Goal: Task Accomplishment & Management: Manage account settings

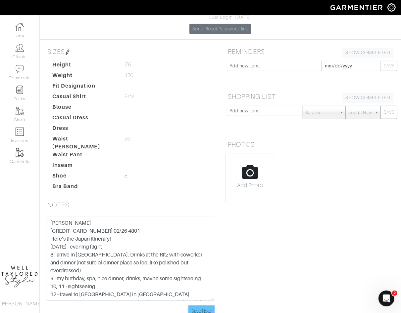
click at [195, 306] on input "Save Note" at bounding box center [201, 311] width 25 height 10
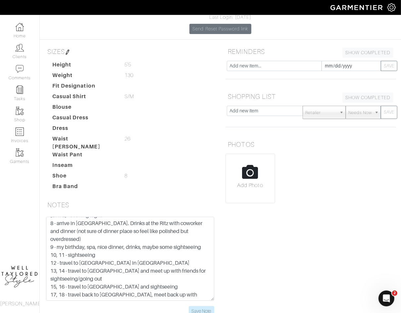
scroll to position [0, 0]
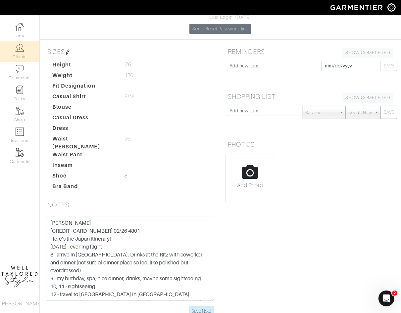
click at [23, 55] on link "Clients" at bounding box center [19, 51] width 39 height 21
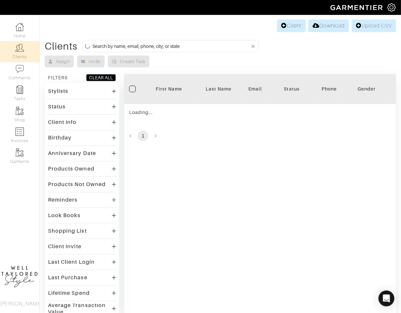
click at [127, 46] on input at bounding box center [171, 46] width 158 height 8
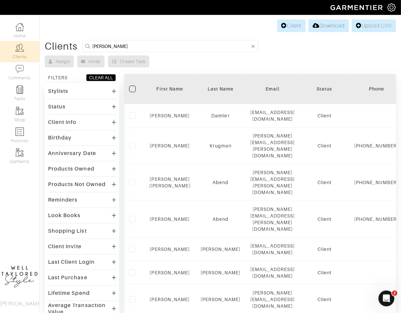
type input "david tisch"
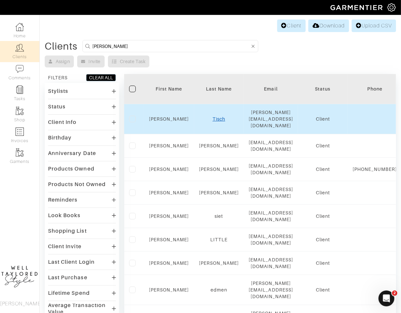
click at [222, 116] on link "Tisch" at bounding box center [218, 118] width 13 height 5
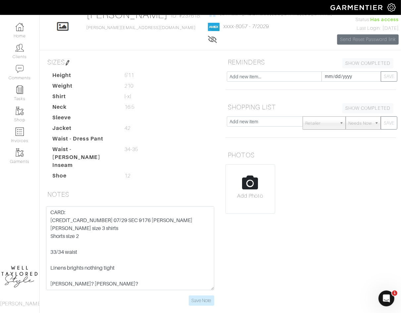
scroll to position [41, 0]
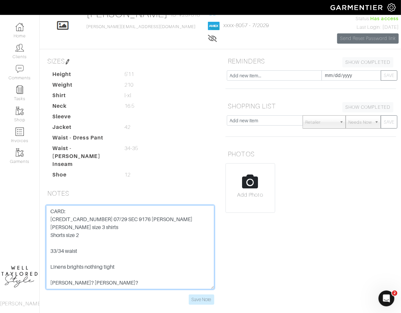
click at [55, 211] on textarea "CARD: 371241449968057 07/29 SEC 9176 AYELET SCHABES James Perse size 3 shirts S…" at bounding box center [130, 248] width 168 height 84
click at [117, 245] on textarea "CARD: 371241449968057 07/29 SEC 9176 AYELET SCHABES James Perse size 3 shirts S…" at bounding box center [130, 248] width 168 height 84
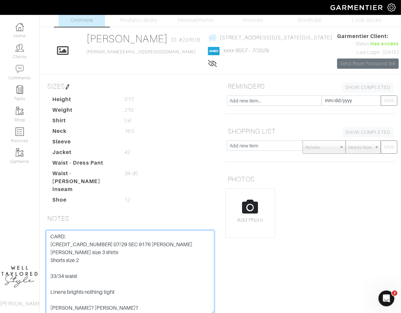
scroll to position [0, 0]
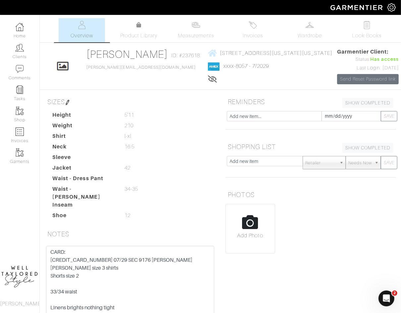
drag, startPoint x: 330, startPoint y: 52, endPoint x: 249, endPoint y: 60, distance: 81.7
click at [222, 56] on div "Click To Edit David Tisch ID: #237618 david@davidtisch.com 70 vestry street - 1…" at bounding box center [220, 66] width 361 height 36
copy span "ry street - 10N new york, New York - 10013"
click at [132, 201] on dd at bounding box center [169, 205] width 101 height 8
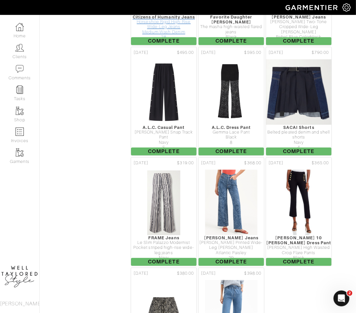
scroll to position [3850, 0]
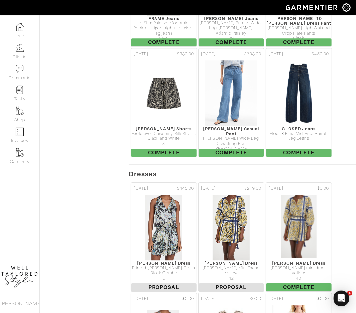
scroll to position [3805, 0]
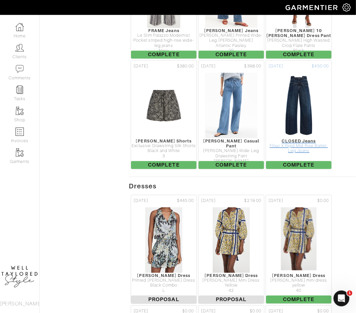
click at [301, 84] on img at bounding box center [299, 105] width 42 height 66
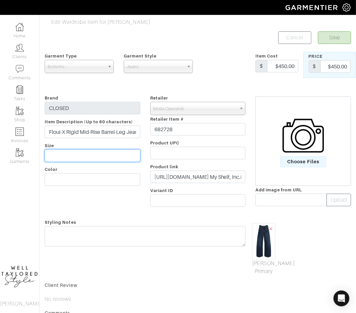
click at [60, 154] on input "text" at bounding box center [93, 156] width 96 height 13
type input "29"
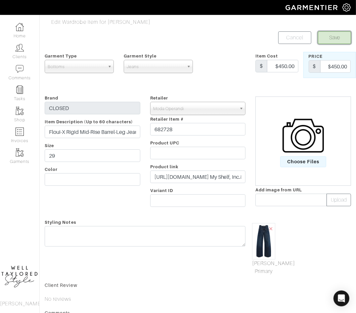
click at [344, 37] on button "Save" at bounding box center [334, 37] width 33 height 13
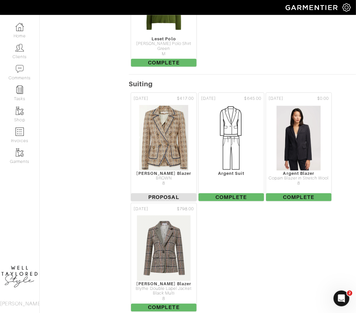
scroll to position [4599, 0]
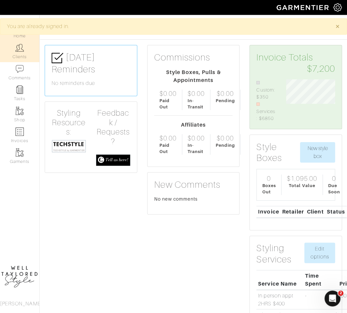
click at [17, 51] on img at bounding box center [20, 48] width 8 height 8
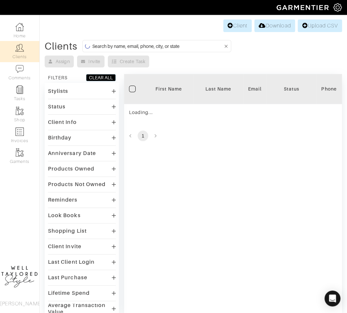
click at [146, 46] on input at bounding box center [157, 46] width 131 height 8
click at [132, 47] on input "graham" at bounding box center [157, 46] width 131 height 8
type input "gaston"
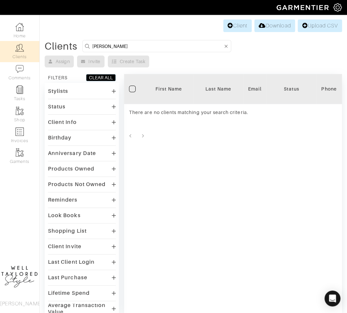
click at [119, 47] on input "gaston" at bounding box center [157, 46] width 131 height 8
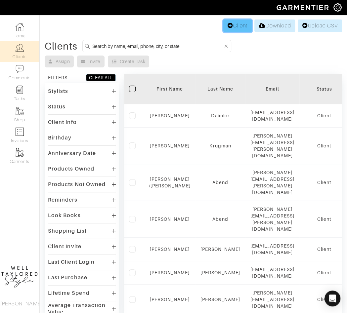
click at [224, 29] on link "Client" at bounding box center [237, 26] width 28 height 13
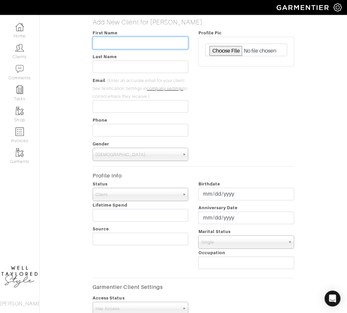
click at [127, 43] on input "text" at bounding box center [141, 43] width 96 height 13
type input "Strohm"
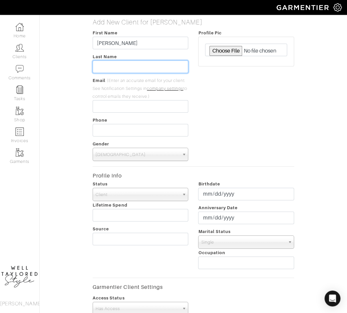
click at [130, 62] on input "text" at bounding box center [141, 67] width 96 height 13
type input "Gaston"
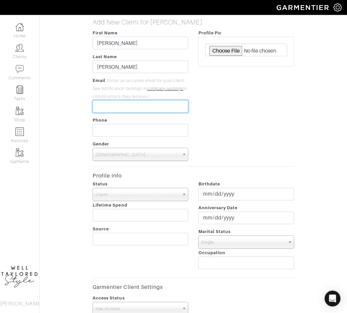
click at [127, 106] on input "email" at bounding box center [141, 106] width 96 height 13
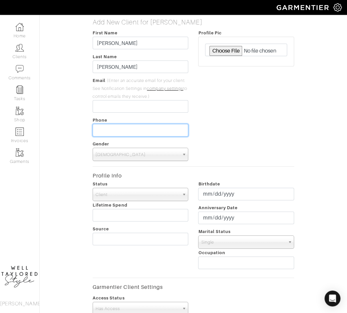
type input "___-___-____"
click at [107, 135] on input "___-___-____" at bounding box center [141, 130] width 96 height 13
click at [242, 98] on div "Profile Pic" at bounding box center [246, 95] width 106 height 132
click at [116, 158] on span "Male" at bounding box center [138, 154] width 84 height 13
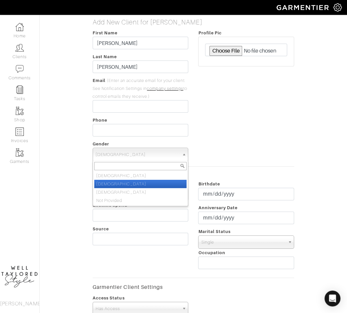
click at [118, 182] on li "Female" at bounding box center [140, 184] width 93 height 8
select select "Female"
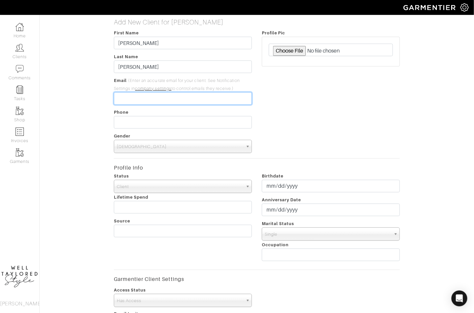
click at [135, 98] on input "email" at bounding box center [183, 98] width 138 height 13
click at [99, 111] on div "Add New Client for Taylor Rapoport First Name Strohm Last Name Gaston Email (En…" at bounding box center [257, 234] width 444 height 432
click at [132, 96] on input "email" at bounding box center [183, 98] width 138 height 13
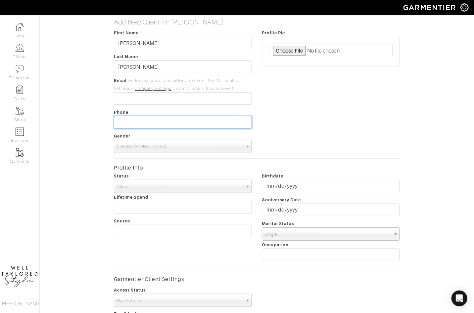
type input "___-___-____"
click at [128, 122] on input "___-___-____" at bounding box center [183, 122] width 138 height 13
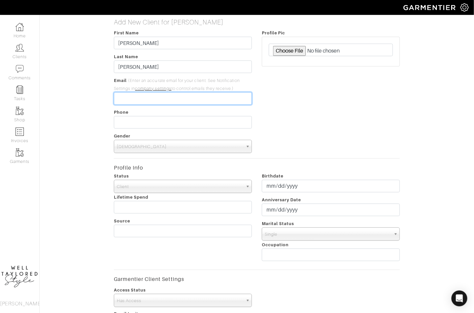
click at [128, 101] on input "email" at bounding box center [183, 98] width 138 height 13
type input "t"
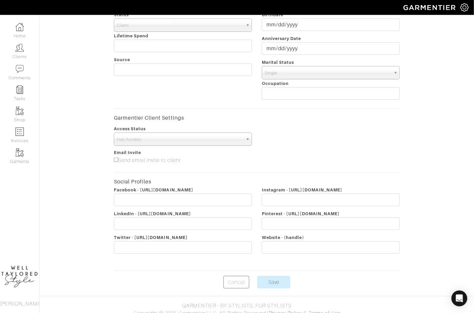
scroll to position [167, 0]
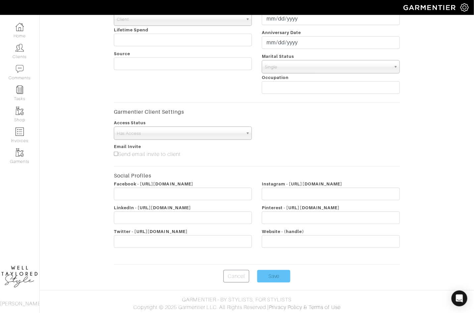
type input "[EMAIL_ADDRESS][DOMAIN_NAME]"
click at [274, 278] on input "Save" at bounding box center [273, 276] width 33 height 13
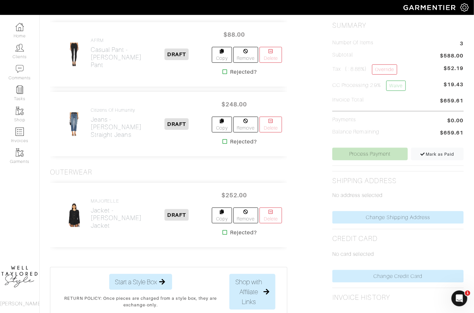
scroll to position [93, 0]
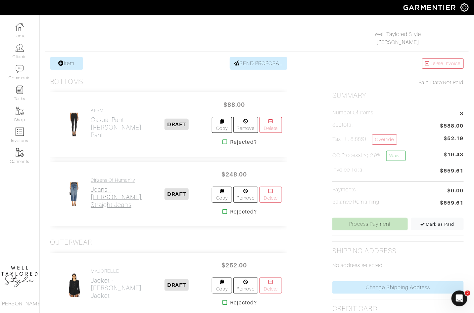
click at [97, 196] on h2 "Jeans - [PERSON_NAME] Straight Jeans" at bounding box center [116, 197] width 51 height 23
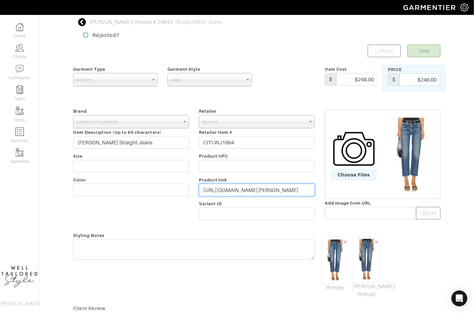
click at [248, 189] on input "[URL][DOMAIN_NAME][PERSON_NAME]" at bounding box center [257, 190] width 116 height 13
paste input "[DOMAIN_NAME][URL]"
type input "[URL][DOMAIN_NAME]"
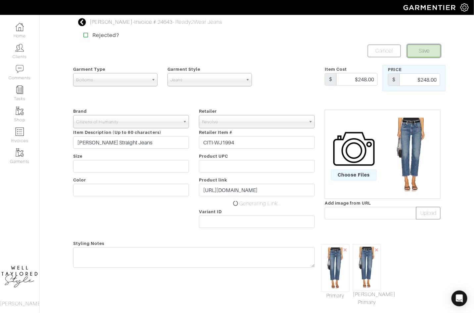
click at [425, 48] on button "Save" at bounding box center [423, 51] width 33 height 13
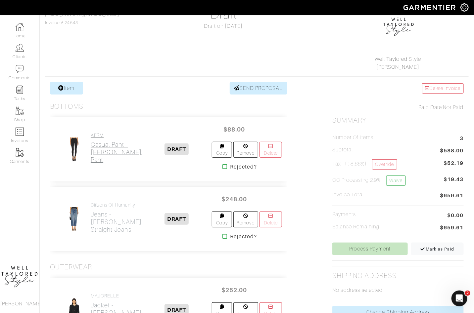
scroll to position [70, 0]
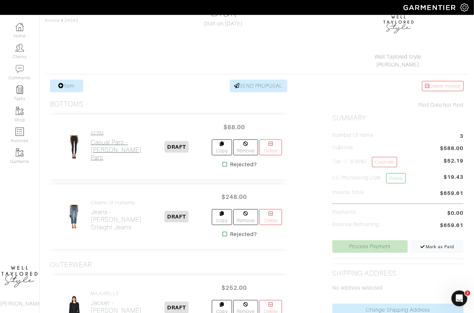
click at [102, 140] on h2 "Casual Pant - [PERSON_NAME] Pant" at bounding box center [116, 150] width 51 height 23
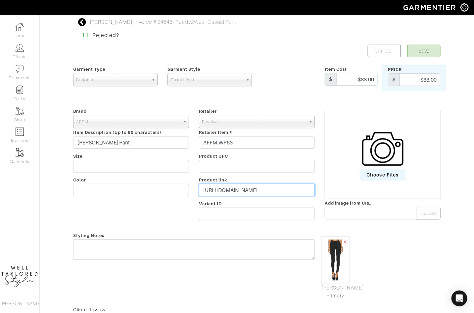
click at [231, 189] on input "[URL][DOMAIN_NAME]" at bounding box center [257, 190] width 116 height 13
paste input "[DOMAIN_NAME][URL]"
type input "[URL][DOMAIN_NAME]"
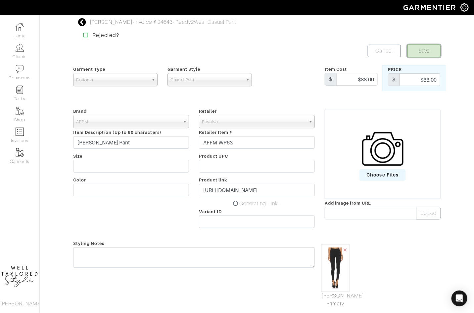
click at [426, 52] on button "Save" at bounding box center [423, 51] width 33 height 13
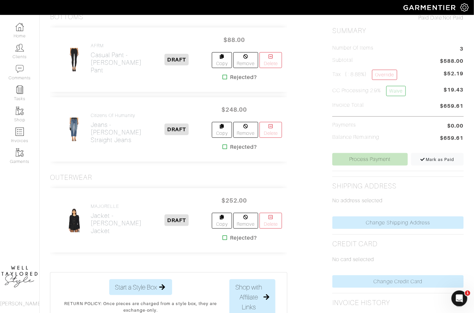
scroll to position [158, 0]
click at [102, 212] on h2 "Jacket - [PERSON_NAME] Jacket" at bounding box center [116, 223] width 51 height 23
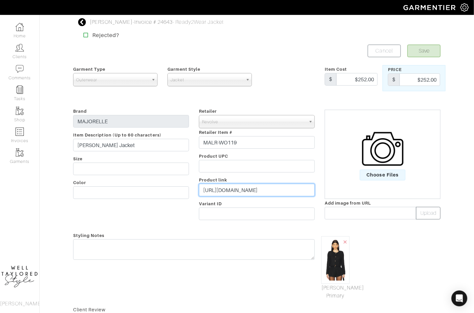
drag, startPoint x: 234, startPoint y: 190, endPoint x: 353, endPoint y: 116, distance: 139.7
click at [234, 190] on input "[URL][DOMAIN_NAME]" at bounding box center [257, 190] width 116 height 13
paste input "[DOMAIN_NAME][URL]"
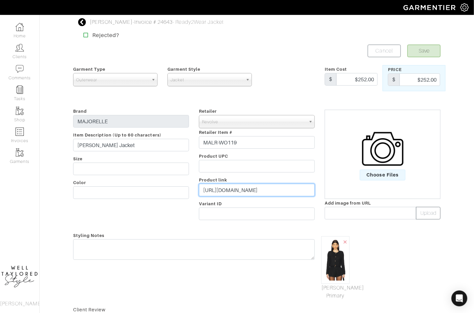
type input "[URL][DOMAIN_NAME]"
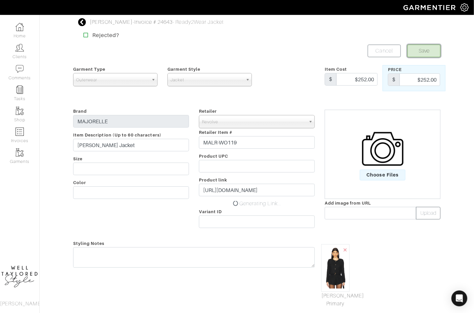
click at [424, 50] on button "Save" at bounding box center [423, 51] width 33 height 13
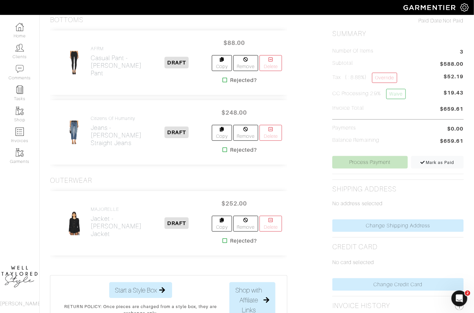
scroll to position [221, 0]
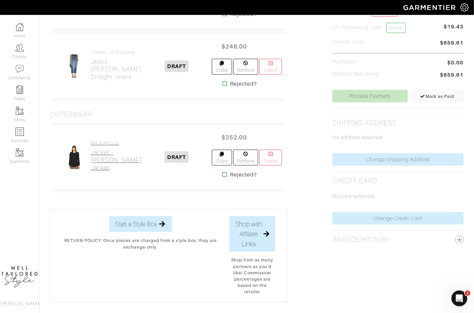
click at [104, 149] on h2 "Jacket - [PERSON_NAME] Jacket" at bounding box center [116, 160] width 51 height 23
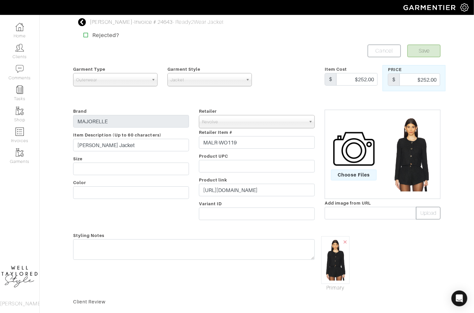
click at [82, 23] on icon at bounding box center [82, 22] width 8 height 8
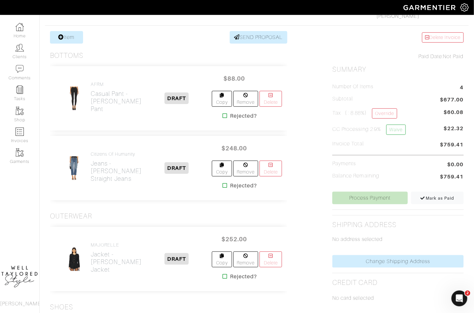
scroll to position [305, 0]
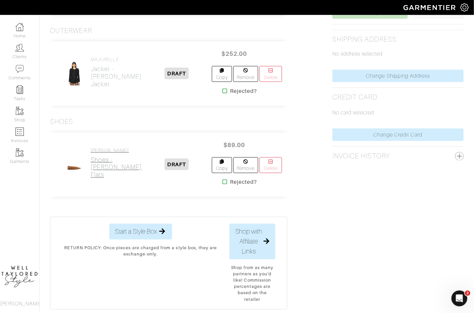
click at [99, 156] on h2 "Shoes - [PERSON_NAME] Flats" at bounding box center [116, 167] width 51 height 23
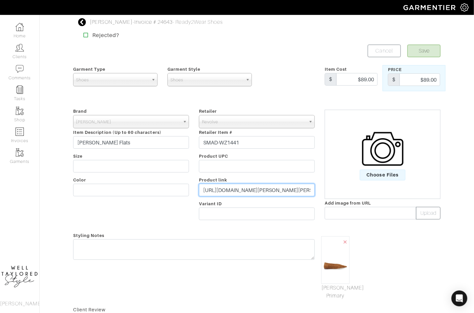
click at [221, 192] on input "[URL][DOMAIN_NAME][PERSON_NAME][PERSON_NAME][PERSON_NAME]" at bounding box center [257, 190] width 116 height 13
click at [221, 192] on input "https://www.revolve.com/steve-madden-leni-flats-in-chesnut-suede/dp/SMAD-WZ1441/" at bounding box center [257, 190] width 116 height 13
paste input "rvlv.me/dinxkr"
type input "https://rvlv.me/dinxkr"
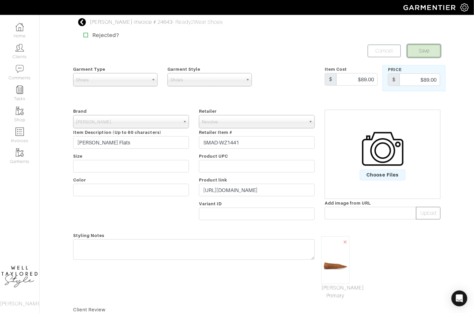
click at [434, 49] on button "Save" at bounding box center [423, 51] width 33 height 13
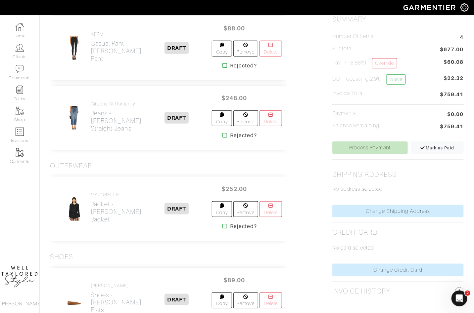
scroll to position [161, 0]
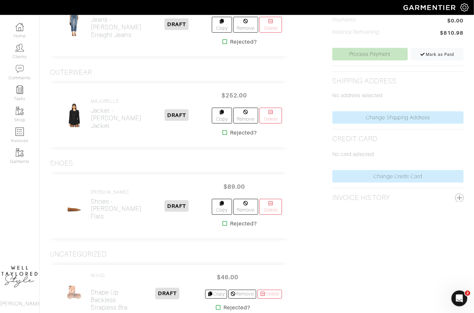
scroll to position [301, 0]
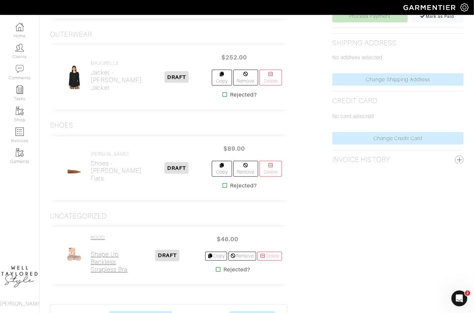
click at [102, 244] on h2 "Shape Up Backless Strapless Bra" at bounding box center [110, 259] width 39 height 30
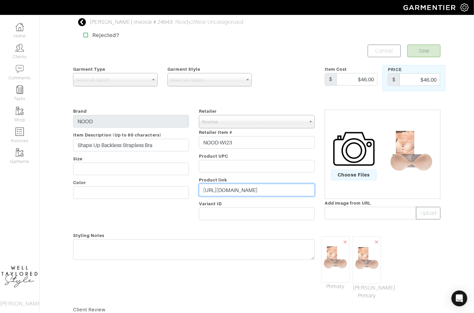
click at [242, 192] on input "[URL][DOMAIN_NAME]" at bounding box center [257, 190] width 116 height 13
paste input "[DOMAIN_NAME][URL]"
type input "[URL][DOMAIN_NAME]"
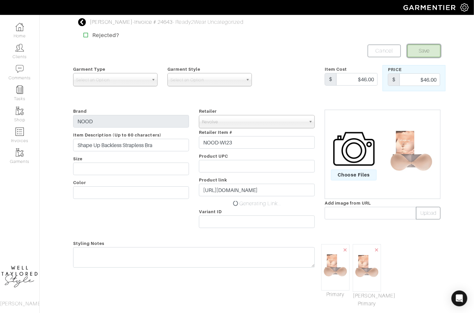
click at [419, 53] on button "Save" at bounding box center [423, 51] width 33 height 13
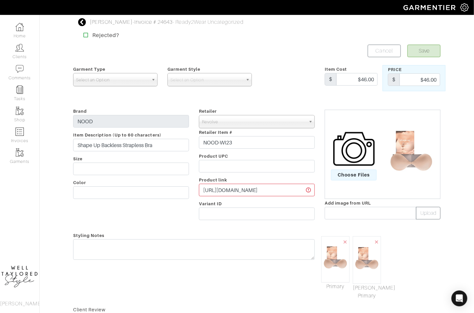
click at [140, 81] on span "Select an Option" at bounding box center [112, 79] width 72 height 13
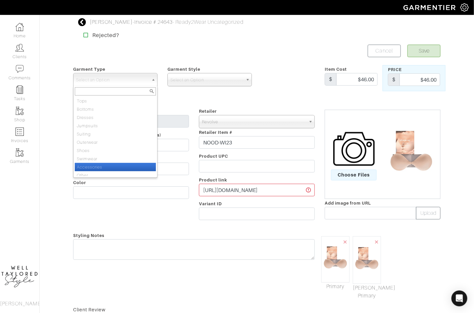
scroll to position [3, 0]
click at [88, 172] on li "Other" at bounding box center [115, 172] width 81 height 8
select select "12"
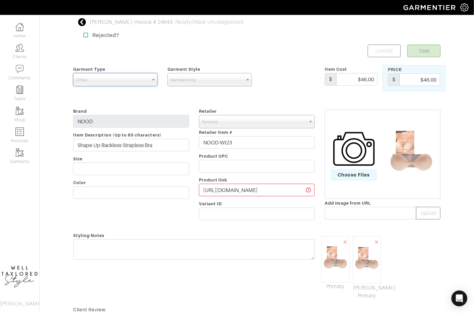
click at [200, 77] on span "Membership" at bounding box center [206, 79] width 72 height 13
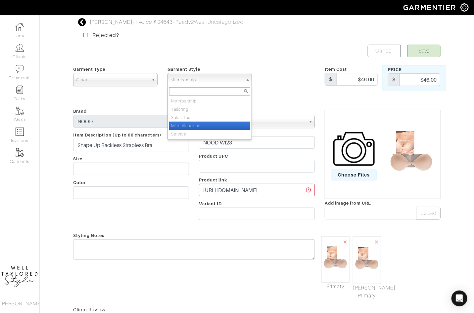
click at [203, 123] on li "Miscellaneous" at bounding box center [209, 126] width 81 height 8
select select "43"
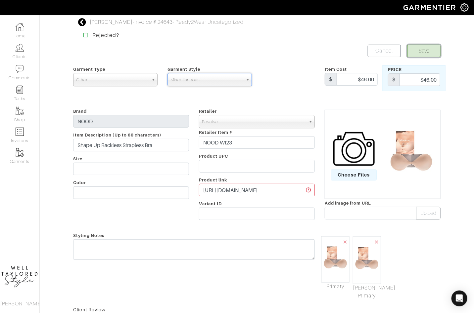
click at [424, 54] on button "Save" at bounding box center [423, 51] width 33 height 13
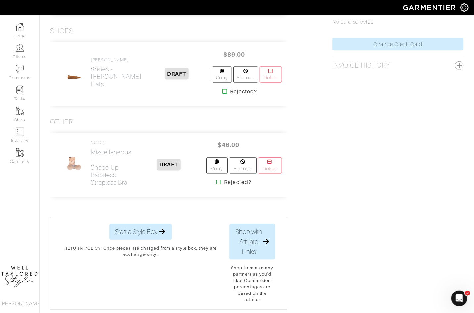
scroll to position [235, 0]
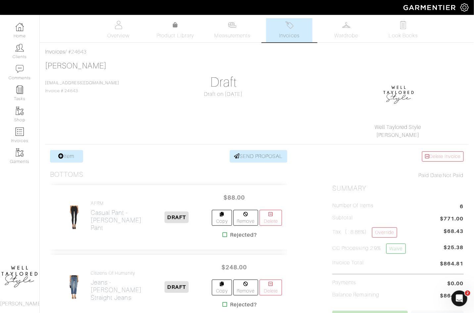
scroll to position [480, 0]
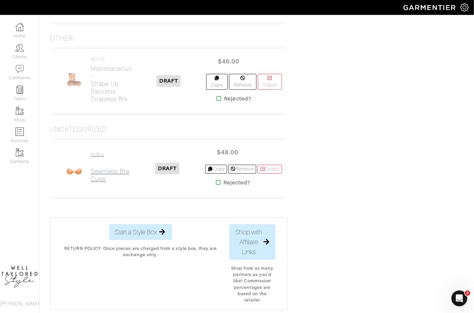
click at [104, 160] on h2 "Seamless Bra Cups" at bounding box center [110, 171] width 39 height 23
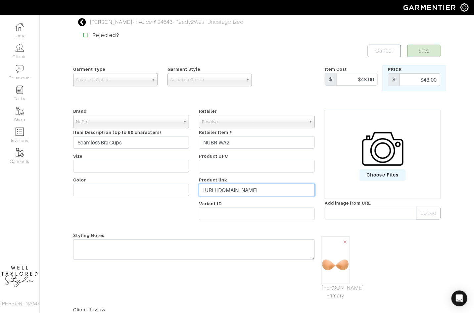
click at [241, 191] on input "https://www.revolve.com/seamless-bra-cups/dp/NUBR-WA2/?d=Womens&source=siplt&si…" at bounding box center [257, 190] width 116 height 13
paste input "rvlv.me/8jd21t"
type input "https://rvlv.me/8jd21t"
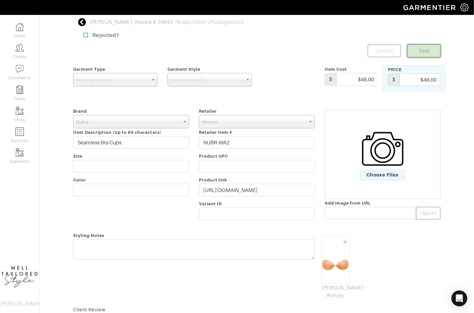
click at [428, 50] on button "Save" at bounding box center [423, 51] width 33 height 13
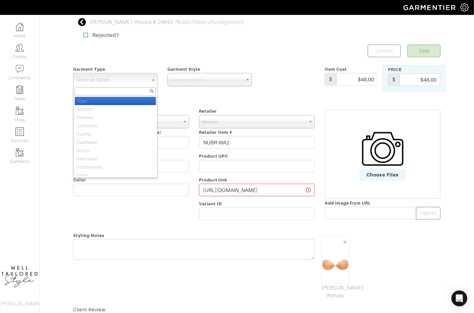
click at [149, 81] on link "Select an Option" at bounding box center [115, 79] width 84 height 13
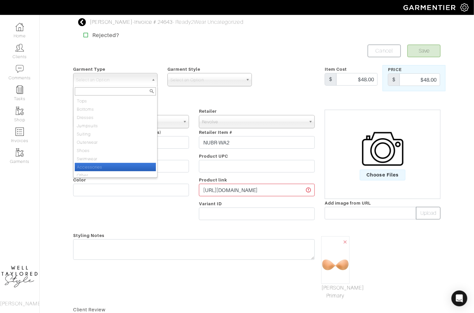
click at [131, 166] on li "Accessories" at bounding box center [115, 167] width 81 height 8
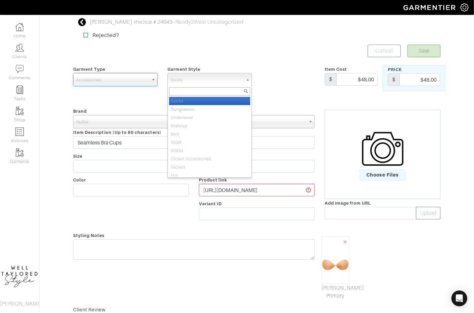
click at [200, 76] on span "Socks" at bounding box center [206, 79] width 72 height 13
click at [117, 81] on span "Accessories" at bounding box center [112, 79] width 72 height 13
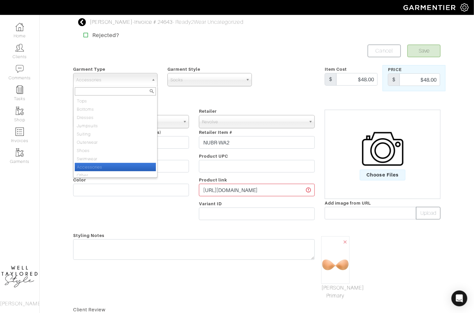
scroll to position [3, 0]
click at [113, 171] on li "Other" at bounding box center [115, 172] width 81 height 8
select select "12"
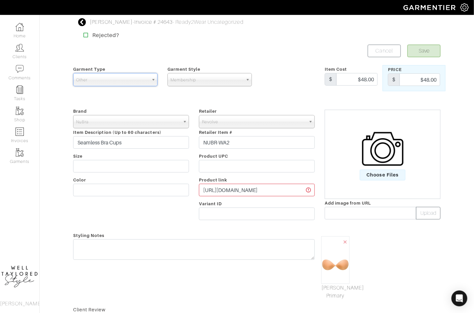
click at [199, 82] on span "Membership" at bounding box center [206, 79] width 72 height 13
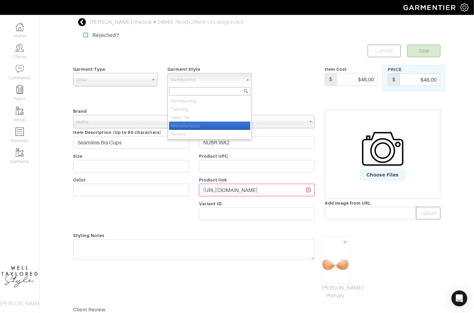
click at [200, 123] on li "Miscellaneous" at bounding box center [209, 126] width 81 height 8
select select "43"
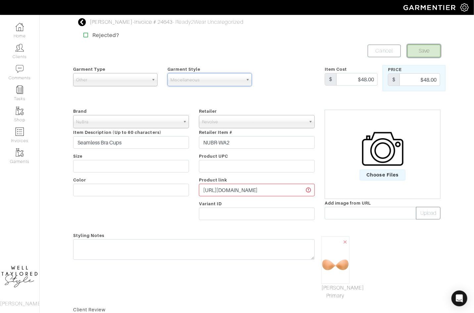
click at [430, 48] on button "Save" at bounding box center [423, 51] width 33 height 13
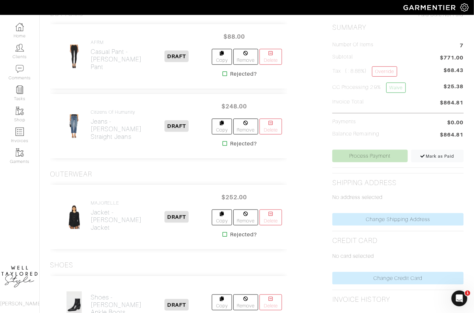
scroll to position [405, 0]
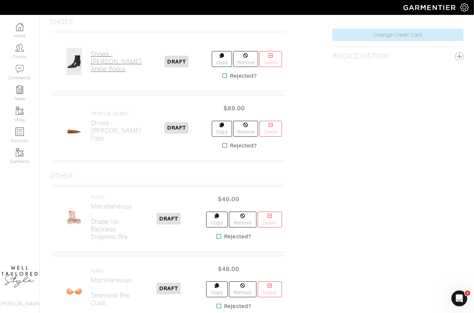
click at [98, 50] on h2 "Shoes - Holly Ankle Boots" at bounding box center [116, 61] width 51 height 23
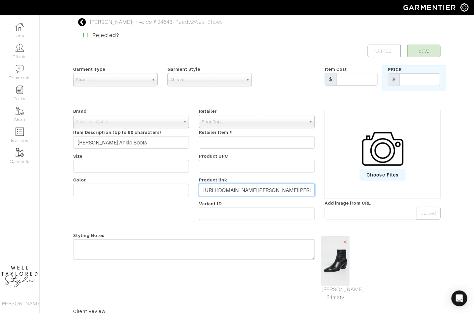
click at [227, 190] on input "https://www.shopbop.com/holly-ankle-boot-tony-bianco/vp/v=1/1570844290.htm" at bounding box center [257, 190] width 116 height 13
paste input "go.shopmy.us/p-25943614"
type input "https://go.shopmy.us/p-25943614"
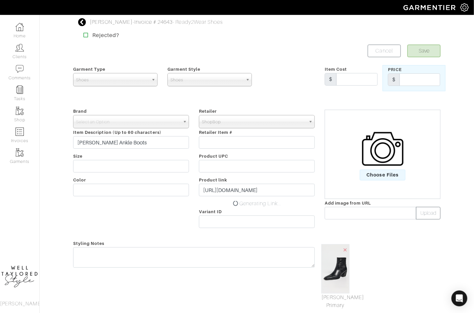
click at [148, 114] on div "Brand - 032c 1017 ALYX 9SM 111SKIN 11 by Boris Bidjan Saberi 11 Honore 12 Store…" at bounding box center [131, 169] width 126 height 124
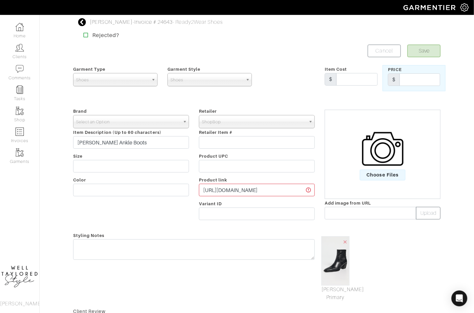
click at [140, 123] on span "Select an Option" at bounding box center [128, 121] width 104 height 13
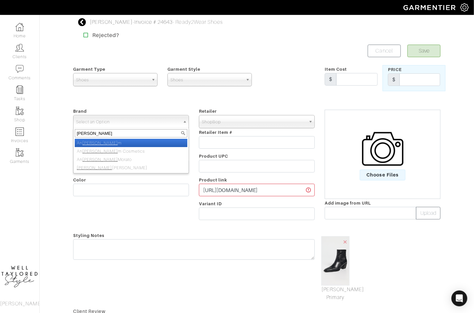
type input "tony bia"
select select "[PERSON_NAME]"
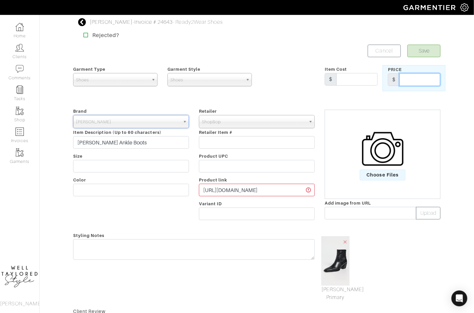
click at [431, 77] on input "text" at bounding box center [419, 79] width 41 height 13
type input "250"
click at [428, 45] on button "Save" at bounding box center [423, 51] width 33 height 13
click at [428, 48] on button "Save" at bounding box center [423, 51] width 33 height 13
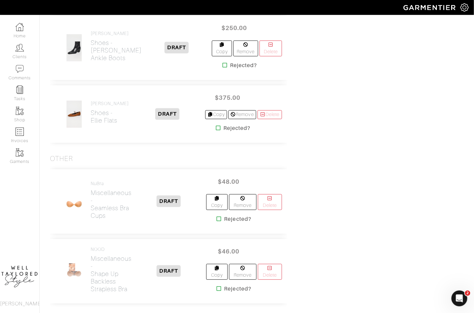
scroll to position [483, 0]
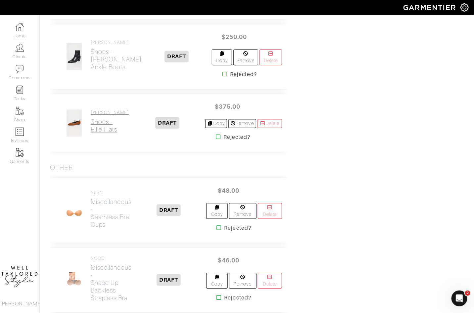
click at [98, 110] on link "[PERSON_NAME] Shoes - Ellie Flats" at bounding box center [110, 121] width 38 height 23
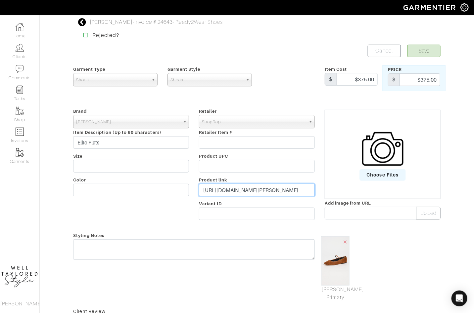
click at [245, 188] on input "[URL][DOMAIN_NAME][PERSON_NAME]" at bounding box center [257, 190] width 116 height 13
paste input "[DOMAIN_NAME][URL]"
type input "[URL][DOMAIN_NAME]"
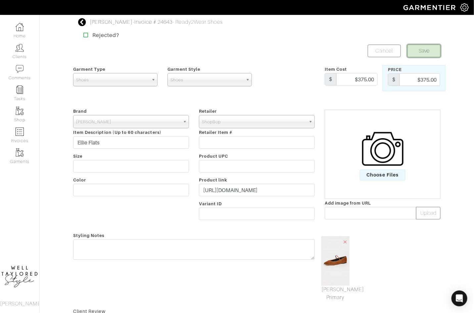
click at [423, 54] on button "Save" at bounding box center [423, 51] width 33 height 13
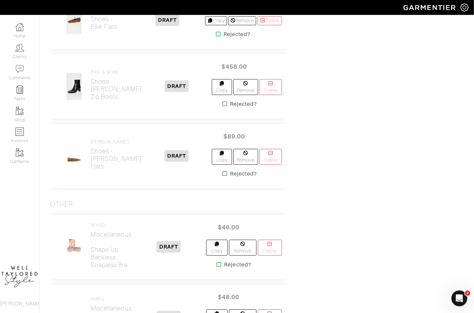
scroll to position [484, 0]
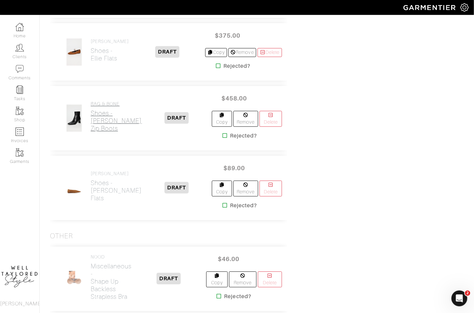
click at [96, 110] on h2 "Shoes - Avery Zip Boots" at bounding box center [116, 121] width 51 height 23
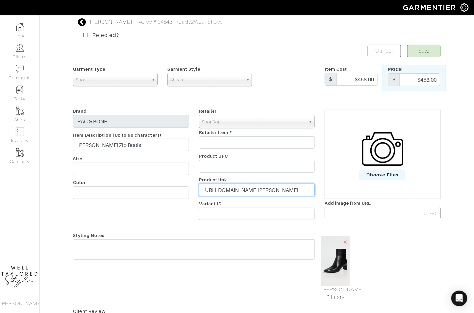
click at [263, 193] on input "https://www.shopbop.com/avery-zip-boot-rag-bone/vp/v=1/1554501298.htm" at bounding box center [257, 190] width 116 height 13
paste input "go.shopmy.us/p-25944298"
type input "https://go.shopmy.us/p-25944298"
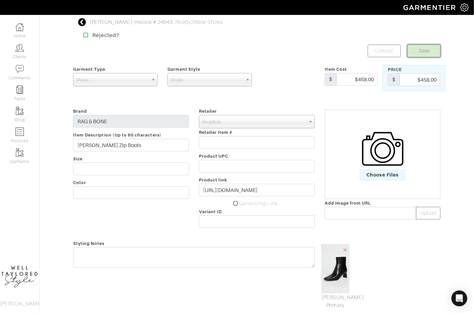
click at [428, 52] on button "Save" at bounding box center [423, 51] width 33 height 13
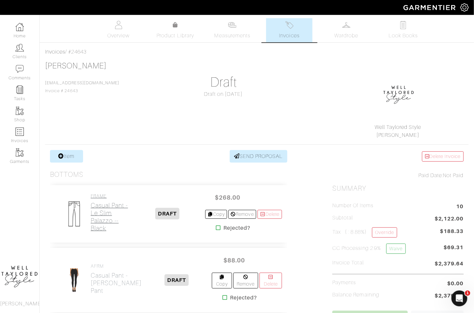
click at [103, 222] on h2 "Casual Pant - Le Slim Palazzo -- Black" at bounding box center [110, 217] width 39 height 30
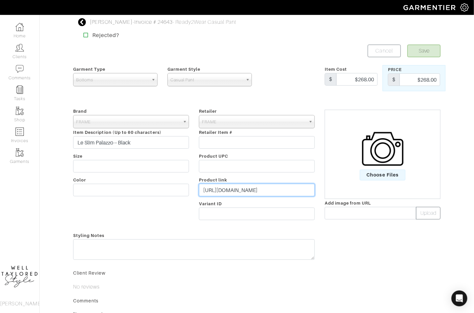
click at [232, 193] on input "https://frame-store.com/products/le-slim-palazzo-black-1" at bounding box center [257, 190] width 116 height 13
paste input "go.shopmy.us/p-25944405"
type input "https://go.shopmy.us/p-25944405"
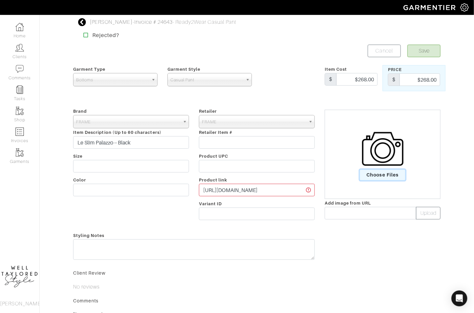
click at [373, 174] on span "Choose Files" at bounding box center [383, 175] width 46 height 11
click at [0, 0] on input "Choose Files" at bounding box center [0, 0] width 0 height 0
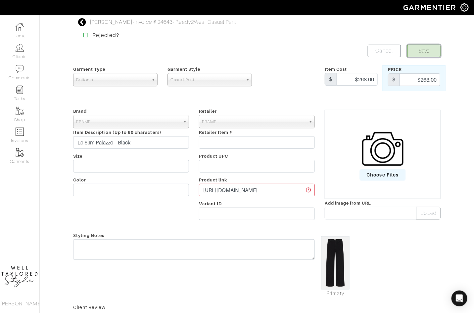
click at [420, 54] on button "Save" at bounding box center [423, 51] width 33 height 13
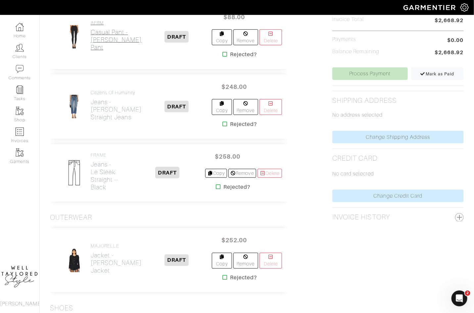
scroll to position [234, 0]
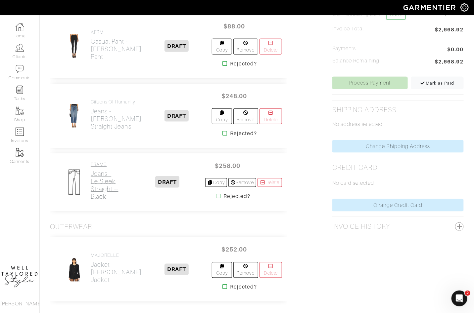
click at [99, 174] on h2 "Jeans - Le Sleek Straight -- Black" at bounding box center [110, 185] width 39 height 30
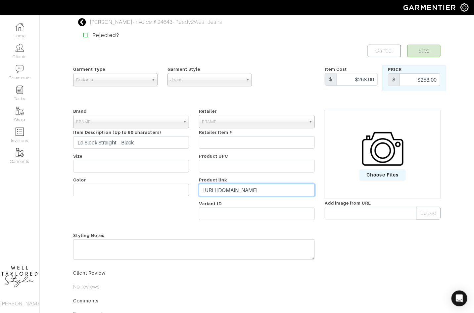
click at [238, 184] on input "https://frame-store.com/products/le-sleek-straight-black" at bounding box center [257, 190] width 116 height 13
paste input "go.shopmy.us/p-25944522"
type input "https://go.shopmy.us/p-25944522"
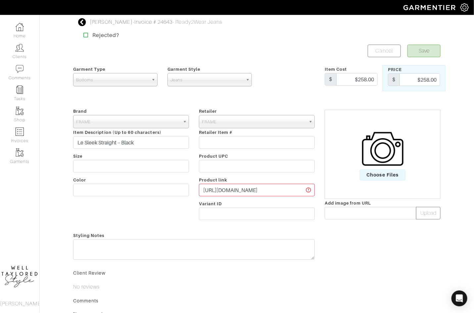
click at [392, 154] on img at bounding box center [382, 148] width 41 height 41
click at [0, 0] on input "Choose Files" at bounding box center [0, 0] width 0 height 0
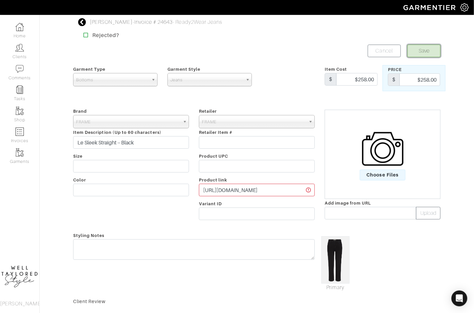
click at [429, 52] on button "Save" at bounding box center [423, 51] width 33 height 13
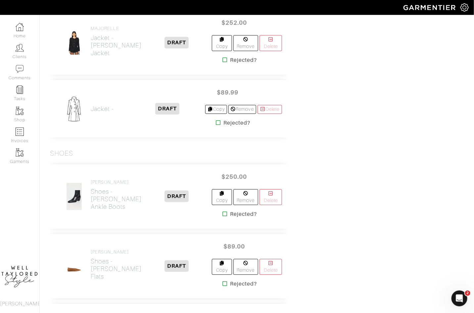
scroll to position [335, 0]
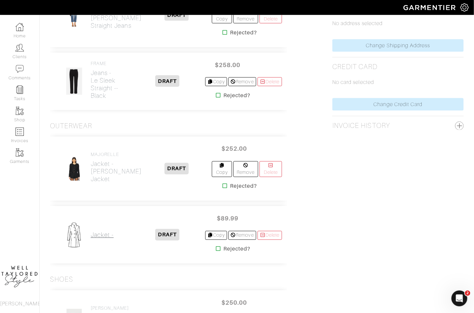
click at [98, 232] on h2 "Jacket -" at bounding box center [102, 236] width 23 height 8
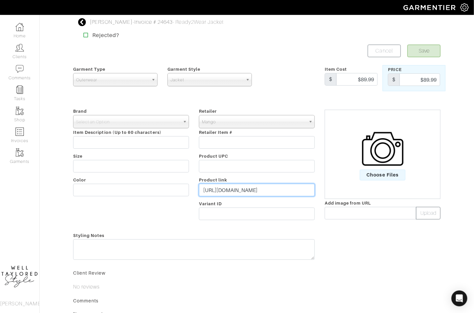
click at [240, 190] on input "https://shop.mango.com/us/en/p/women/jackets/boucle-jacket-with-jewel-buttons_1…" at bounding box center [257, 190] width 116 height 13
paste input "go.shopmy.us/p-25944616"
type input "https://go.shopmy.us/p-25944616"
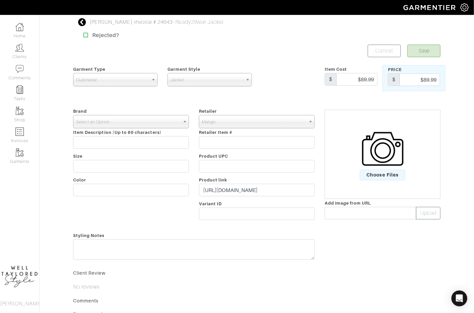
click at [146, 119] on span "Select an Option" at bounding box center [128, 121] width 104 height 13
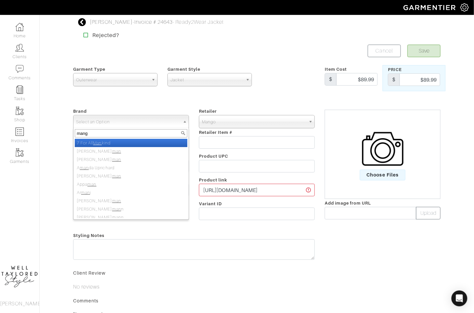
type input "mango"
select select "Mango"
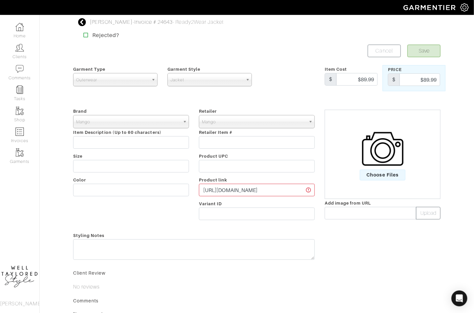
click at [390, 162] on img at bounding box center [382, 148] width 41 height 41
click at [0, 0] on input "Choose Files" at bounding box center [0, 0] width 0 height 0
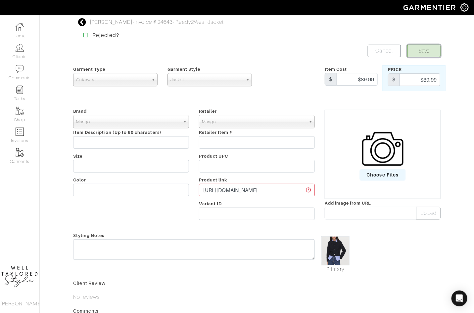
click at [426, 49] on button "Save" at bounding box center [423, 51] width 33 height 13
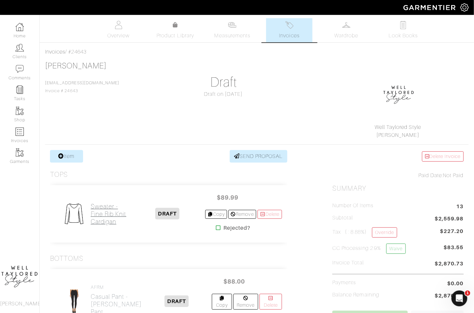
click at [105, 211] on h2 "Sweater - Fine Rib Knit Cardigan" at bounding box center [110, 214] width 39 height 23
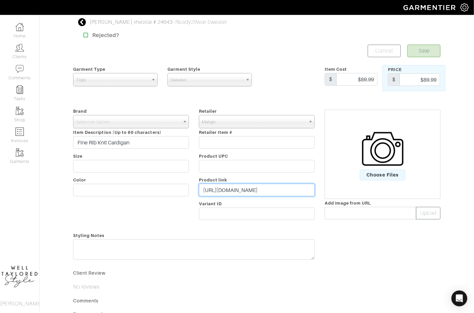
click at [228, 188] on input "https://shop.mango.com/us/en/p/women/sweaters-and-cardigans/cardigans/fine-rib-…" at bounding box center [257, 190] width 116 height 13
paste input "go.shopmy.us/p-25944725"
type input "https://go.shopmy.us/p-25944725"
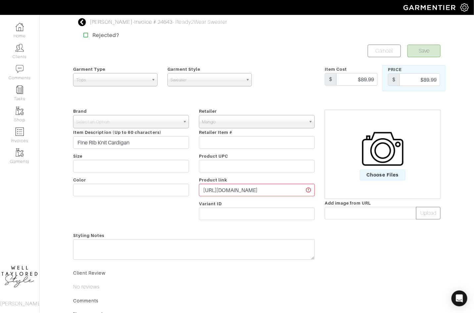
click at [369, 167] on img at bounding box center [382, 148] width 41 height 41
click at [0, 0] on input "Choose Files" at bounding box center [0, 0] width 0 height 0
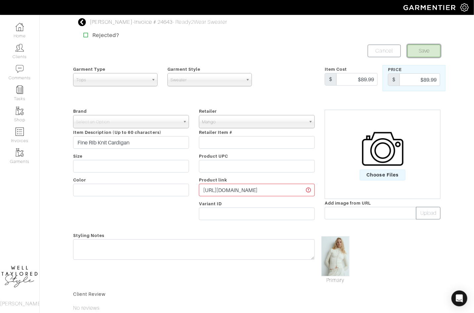
click at [421, 52] on button "Save" at bounding box center [423, 51] width 33 height 13
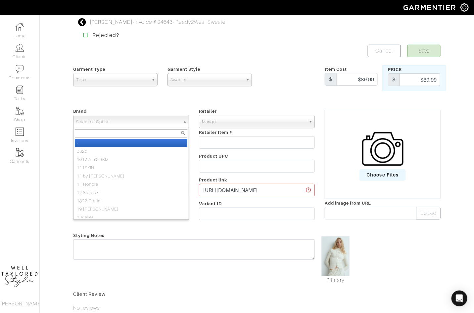
click at [179, 122] on span "Select an Option" at bounding box center [128, 121] width 104 height 13
type input "mango"
select select "Mango"
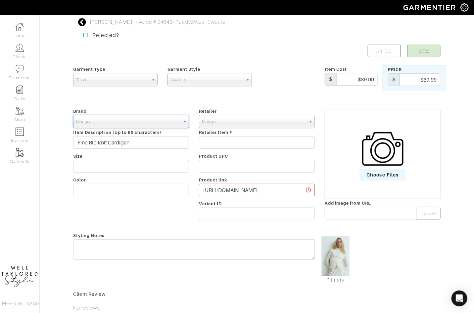
click at [422, 44] on div "Strohm Gaston - Invoice # 24643 - Ready2Wear Sweater Rejected? Save Cancel Garm…" at bounding box center [256, 202] width 377 height 369
click at [423, 47] on button "Save" at bounding box center [423, 51] width 33 height 13
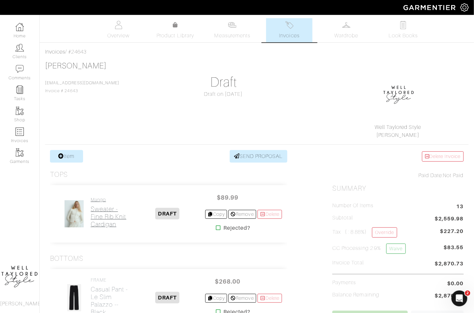
click at [111, 218] on h2 "Sweater - Fine Rib Knit Cardigan" at bounding box center [110, 217] width 39 height 23
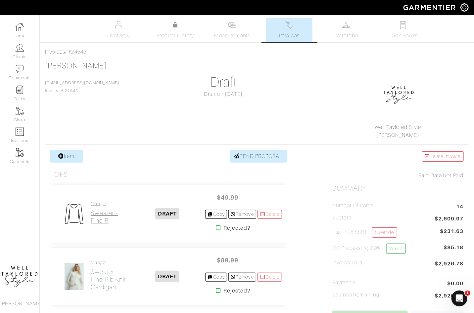
click at [96, 215] on h2 "Sweater - Fine R" at bounding box center [104, 216] width 27 height 15
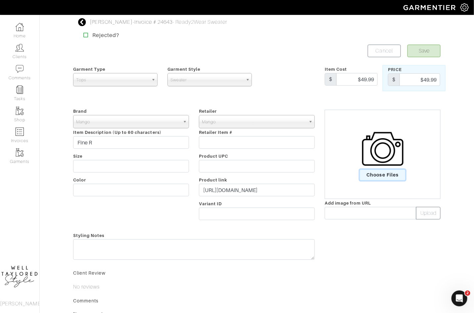
click at [376, 175] on span "Choose Files" at bounding box center [383, 175] width 46 height 11
click at [0, 0] on input "Choose Files" at bounding box center [0, 0] width 0 height 0
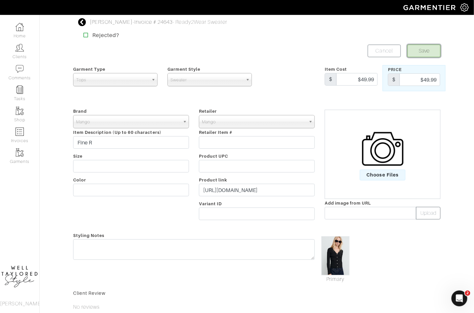
click at [419, 52] on button "Save" at bounding box center [423, 51] width 33 height 13
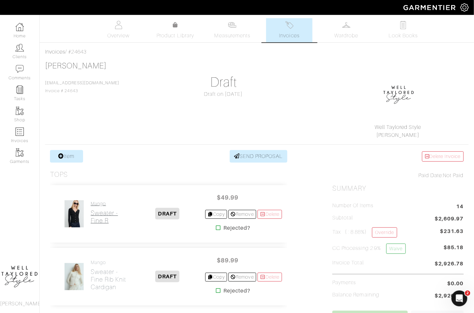
click at [99, 206] on link "Mango Sweater - Fine R" at bounding box center [104, 212] width 27 height 23
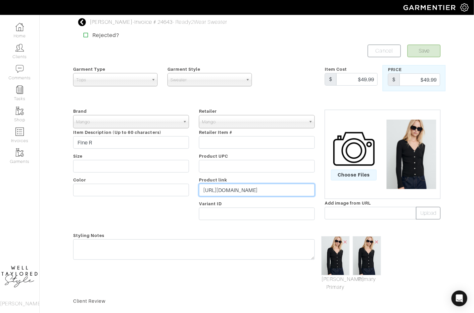
click at [242, 187] on input "[URL][DOMAIN_NAME]" at bounding box center [257, 190] width 116 height 13
paste input "[DOMAIN_NAME][URL]"
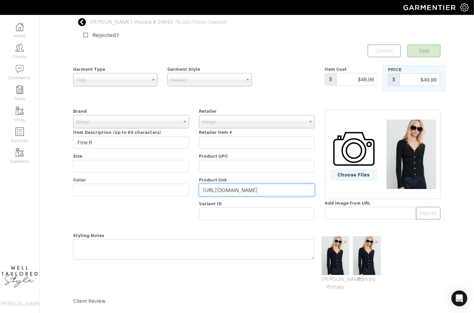
type input "[URL][DOMAIN_NAME]"
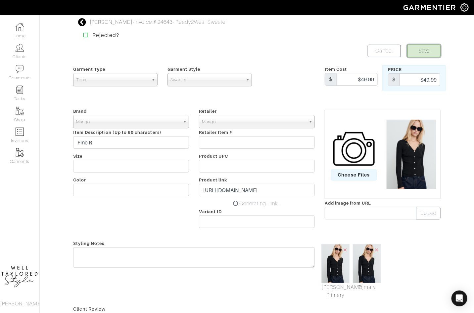
click at [425, 52] on button "Save" at bounding box center [423, 51] width 33 height 13
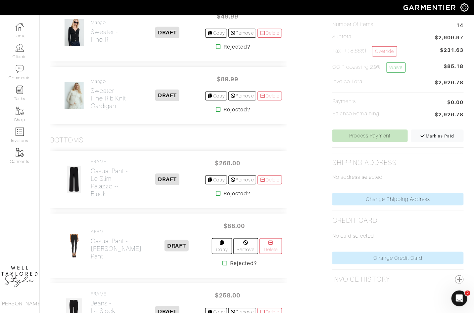
scroll to position [398, 0]
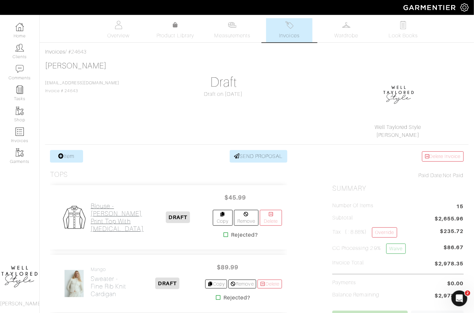
click at [96, 217] on h2 "Blouse - [PERSON_NAME] Print Top With [MEDICAL_DATA]" at bounding box center [117, 218] width 53 height 30
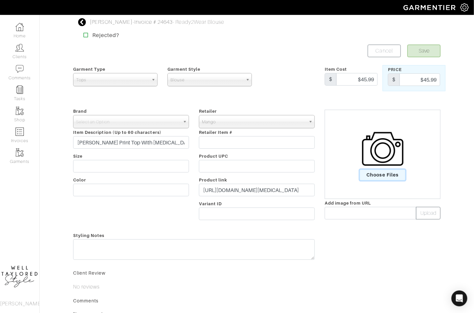
click at [379, 171] on span "Choose Files" at bounding box center [383, 175] width 46 height 11
click at [0, 0] on input "Choose Files" at bounding box center [0, 0] width 0 height 0
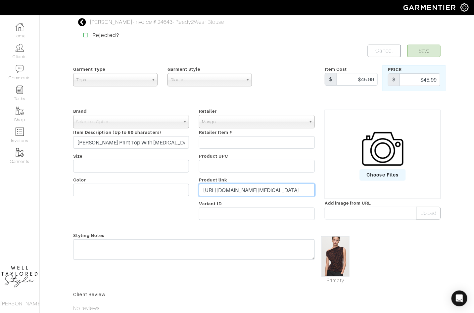
click at [245, 191] on input "[URL][DOMAIN_NAME][MEDICAL_DATA]" at bounding box center [257, 190] width 116 height 13
paste input "[DOMAIN_NAME][URL]"
type input "https://go.shopmy.us/p-25945644"
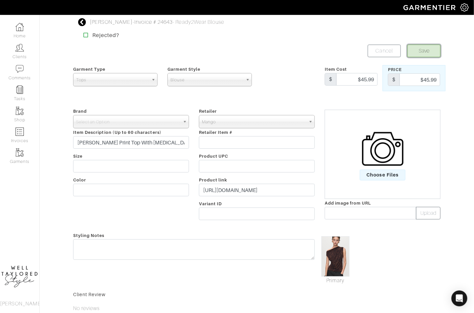
click at [423, 53] on button "Save" at bounding box center [423, 51] width 33 height 13
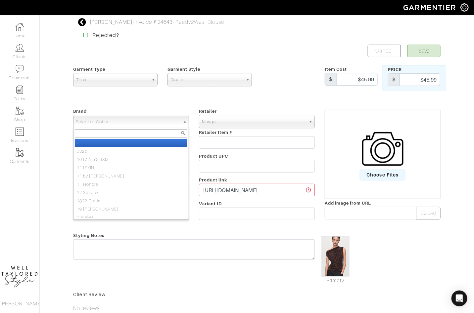
click at [166, 125] on span "Select an Option" at bounding box center [128, 121] width 104 height 13
type input "mango"
click at [149, 140] on li "Mango" at bounding box center [131, 143] width 113 height 8
select select "Mango"
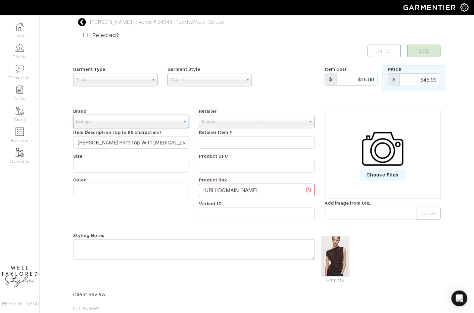
click at [423, 44] on div "Strohm Gaston - Invoice # 24643 - Ready2Wear Blouse Rejected? Save Cancel Garme…" at bounding box center [256, 202] width 377 height 369
click at [423, 48] on button "Save" at bounding box center [423, 51] width 33 height 13
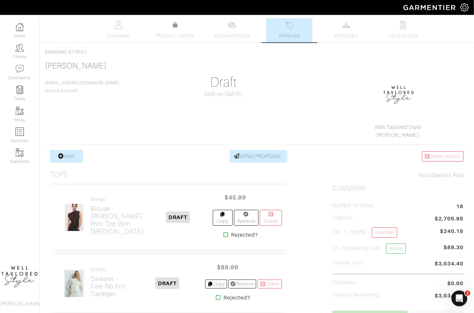
scroll to position [289, 0]
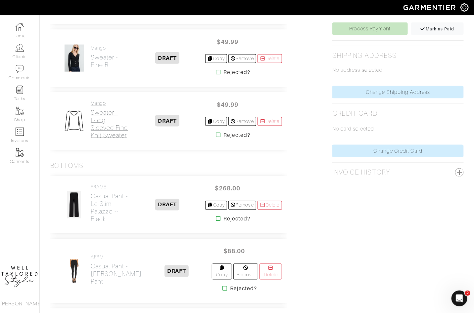
click at [95, 115] on h2 "Sweater - Long Sleeved Fine Knit Sweater" at bounding box center [110, 124] width 39 height 30
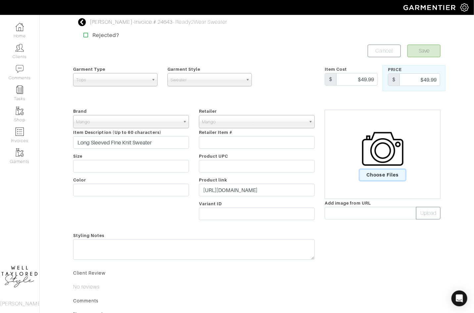
click at [390, 170] on span "Choose Files" at bounding box center [383, 175] width 46 height 11
click at [0, 0] on input "Choose Files" at bounding box center [0, 0] width 0 height 0
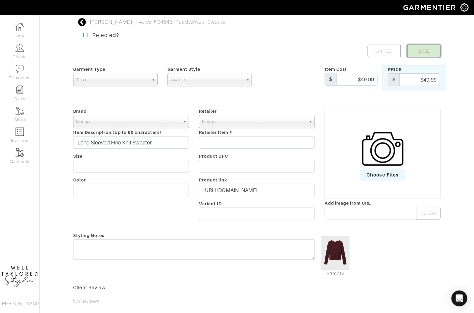
click at [422, 50] on button "Save" at bounding box center [423, 51] width 33 height 13
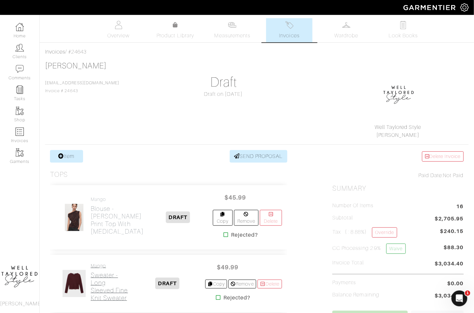
click at [108, 278] on h2 "Sweater - Long Sleeved Fine Knit Sweater" at bounding box center [110, 287] width 39 height 30
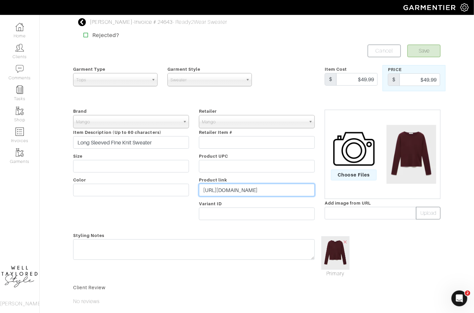
click at [220, 188] on input "https://shop.mango.com/us/en/p/women/sweaters-and-cardigans/sweaters/long-sleev…" at bounding box center [257, 190] width 116 height 13
paste input "go.shopmy.us/p-25945796"
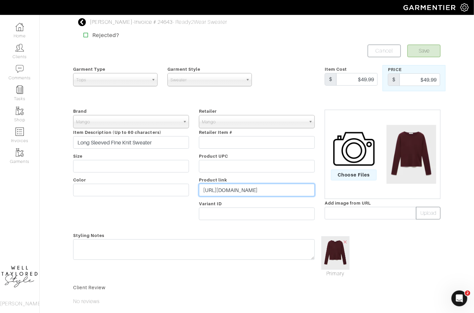
type input "https://go.shopmy.us/p-25945796"
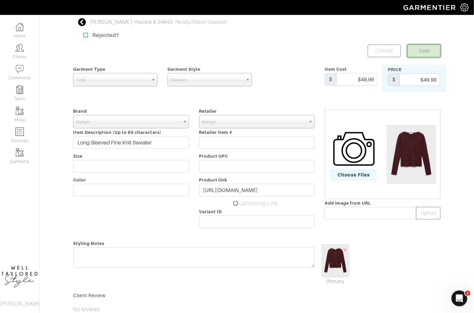
click at [431, 45] on button "Save" at bounding box center [423, 51] width 33 height 13
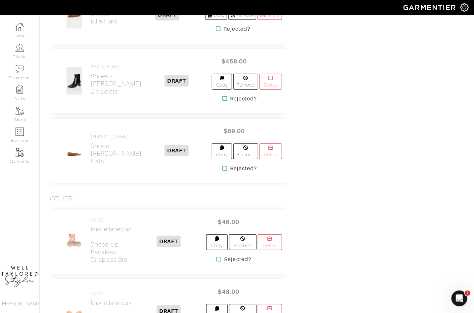
scroll to position [1124, 0]
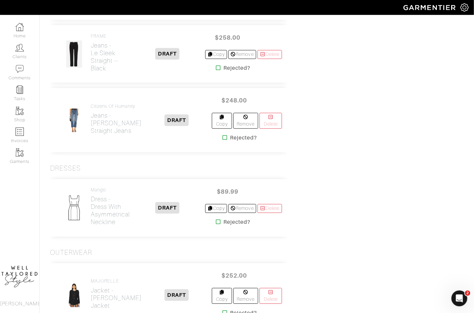
scroll to position [538, 0]
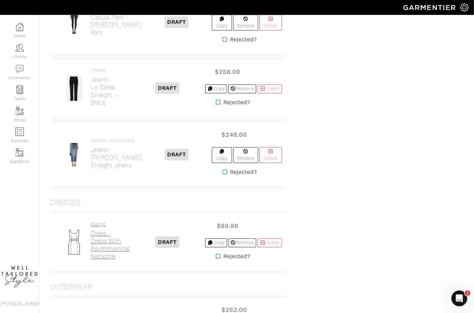
click at [111, 241] on h2 "Dress - Dress with [MEDICAL_DATA] Neckline" at bounding box center [110, 245] width 39 height 30
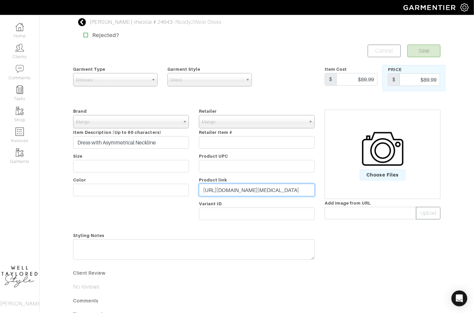
click at [233, 192] on input "[URL][DOMAIN_NAME][MEDICAL_DATA]" at bounding box center [257, 190] width 116 height 13
paste input "[DOMAIN_NAME][URL]"
type input "[URL][DOMAIN_NAME]"
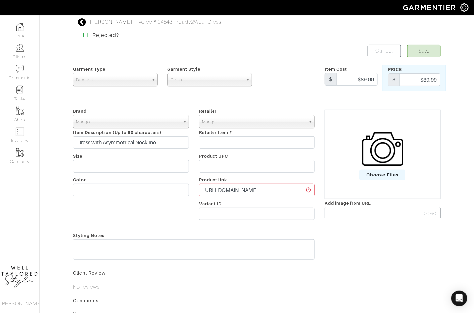
click at [399, 167] on img at bounding box center [382, 148] width 41 height 41
click at [0, 0] on input "Choose Files" at bounding box center [0, 0] width 0 height 0
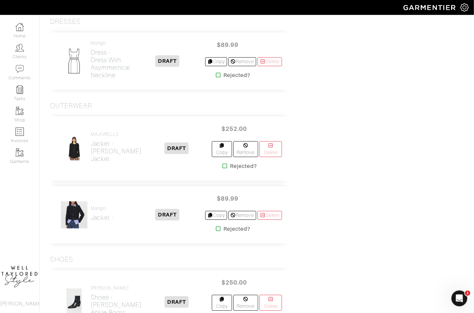
scroll to position [622, 0]
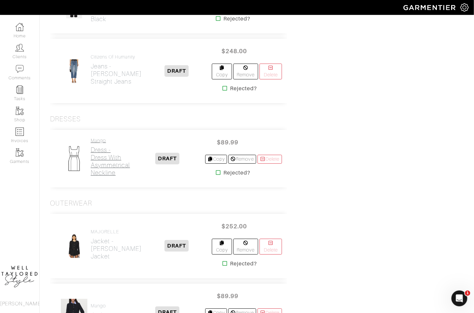
click at [102, 146] on h2 "Dress - Dress with [MEDICAL_DATA] Neckline" at bounding box center [110, 161] width 39 height 30
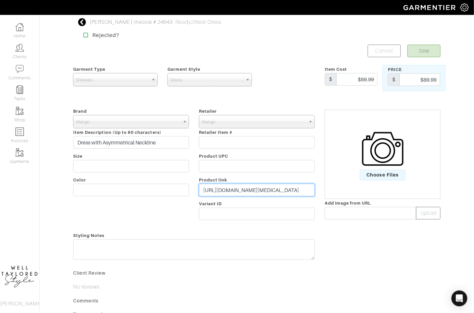
click at [244, 187] on input "[URL][DOMAIN_NAME][MEDICAL_DATA]" at bounding box center [257, 190] width 116 height 13
paste input "[DOMAIN_NAME][URL]"
type input "[URL][DOMAIN_NAME]"
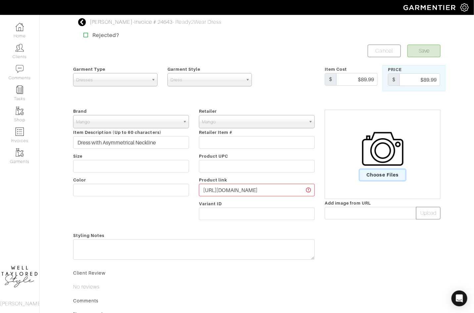
click at [382, 176] on span "Choose Files" at bounding box center [383, 175] width 46 height 11
click at [0, 0] on input "Choose Files" at bounding box center [0, 0] width 0 height 0
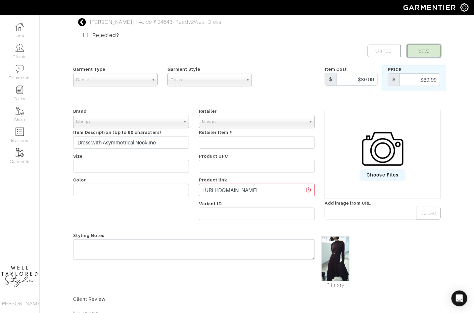
click at [430, 48] on button "Save" at bounding box center [423, 51] width 33 height 13
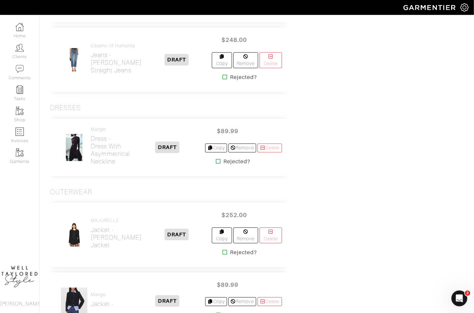
scroll to position [580, 0]
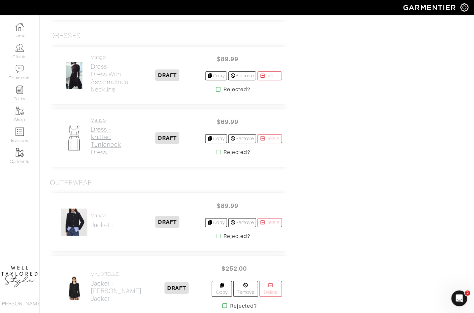
scroll to position [706, 0]
click at [102, 132] on h2 "Dress - Knitted Turtleneck Dress" at bounding box center [110, 140] width 39 height 30
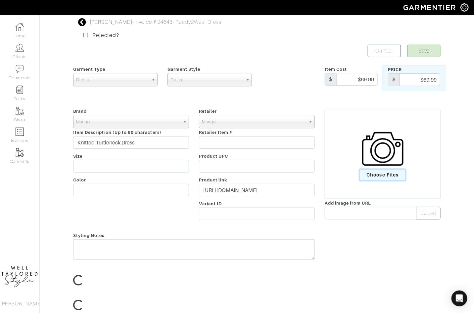
click at [377, 171] on span "Choose Files" at bounding box center [383, 175] width 46 height 11
click at [0, 0] on input "Choose Files" at bounding box center [0, 0] width 0 height 0
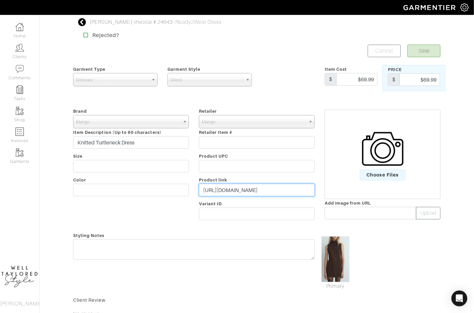
click at [235, 188] on input "https://shop.mango.com/us/en/p/women/dresses-and-jumpsuits/dresses/knitted-turt…" at bounding box center [257, 190] width 116 height 13
paste input "go.shopmy.us/p-25946082"
type input "https://go.shopmy.us/p-25946082"
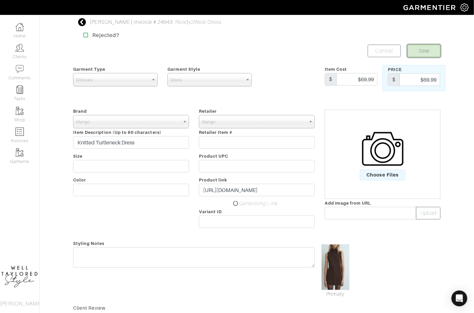
click at [419, 49] on button "Save" at bounding box center [423, 51] width 33 height 13
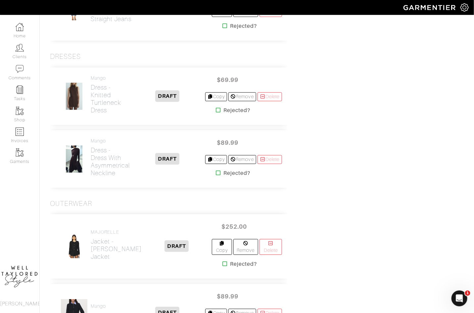
scroll to position [725, 0]
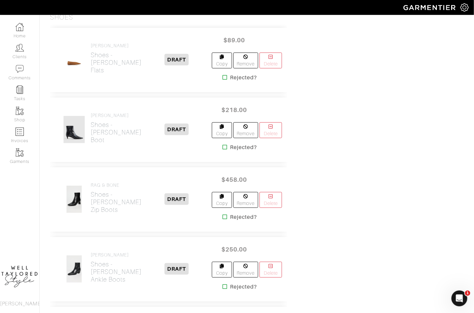
scroll to position [1056, 0]
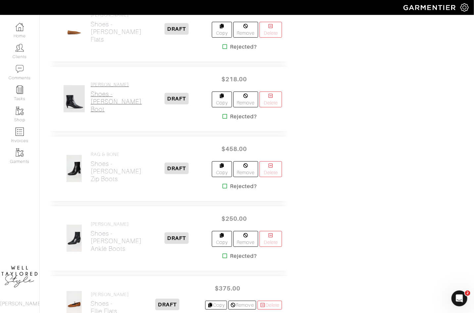
click at [98, 90] on h2 "Shoes - Emilie Ankle Boot" at bounding box center [116, 101] width 51 height 23
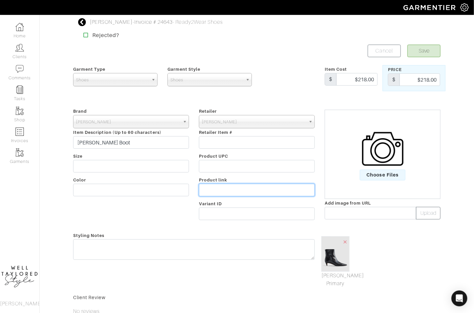
click at [226, 192] on input "text" at bounding box center [257, 190] width 116 height 13
paste input "https://go.shopmy.us/p-25946142"
type input "https://go.shopmy.us/p-25946142"
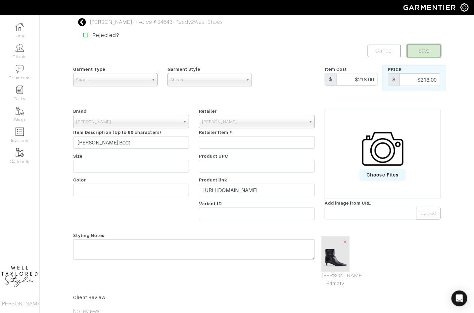
click at [424, 54] on button "Save" at bounding box center [423, 51] width 33 height 13
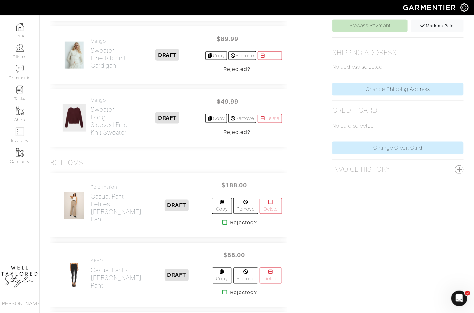
scroll to position [335, 0]
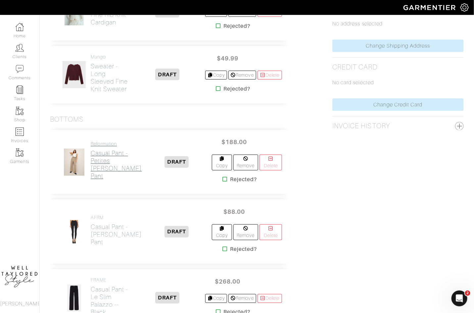
click at [103, 165] on h2 "Casual Pant - Petites [PERSON_NAME] Pant" at bounding box center [116, 165] width 51 height 30
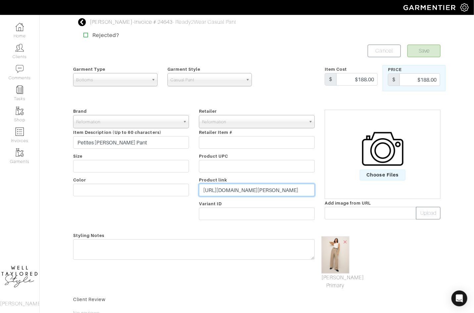
click at [231, 186] on input "https://www.thereformation.com/products/petites-mason-pant/1306084.html" at bounding box center [257, 190] width 116 height 13
paste input "go.shopmy.us/p-25947418"
type input "https://go.shopmy.us/p-25947418"
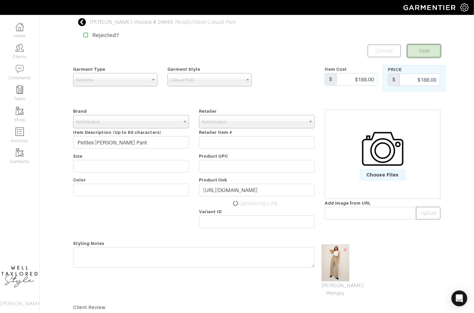
click at [421, 54] on button "Save" at bounding box center [423, 51] width 33 height 13
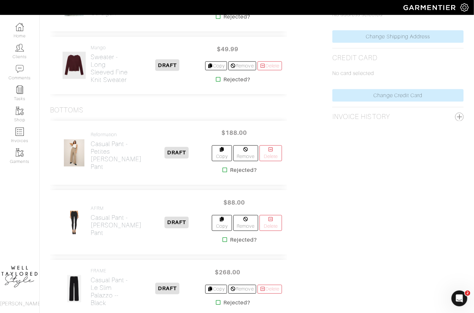
scroll to position [278, 0]
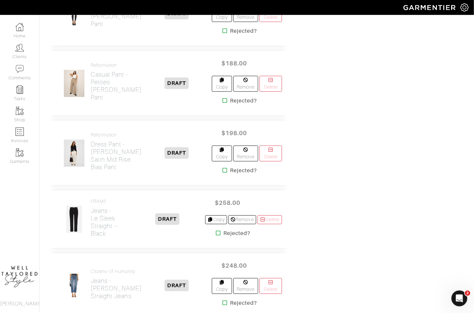
scroll to position [526, 0]
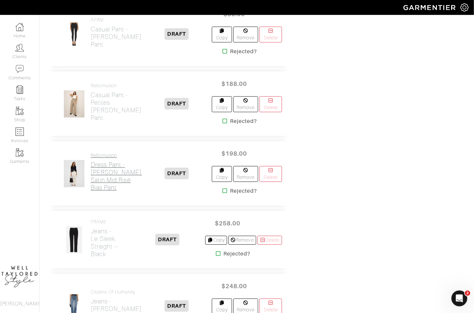
click at [101, 161] on h2 "Dress Pant - [PERSON_NAME] Satin Mid Rise Bias Pant" at bounding box center [116, 176] width 51 height 30
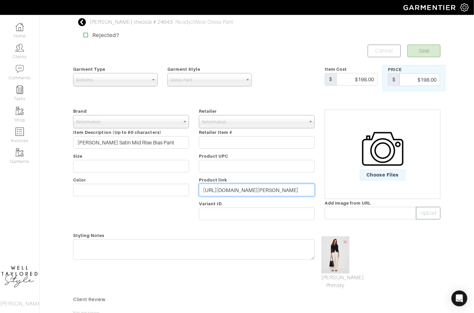
click at [235, 191] on input "[URL][DOMAIN_NAME][PERSON_NAME]" at bounding box center [257, 190] width 116 height 13
paste input "[DOMAIN_NAME][URL]"
type input "[URL][DOMAIN_NAME]"
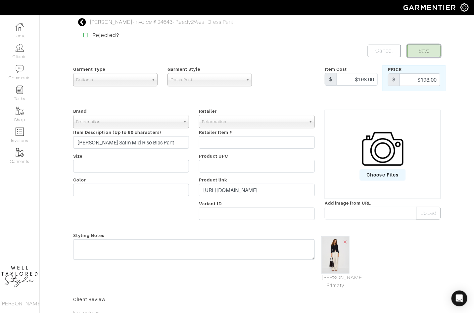
click at [426, 49] on button "Save" at bounding box center [423, 51] width 33 height 13
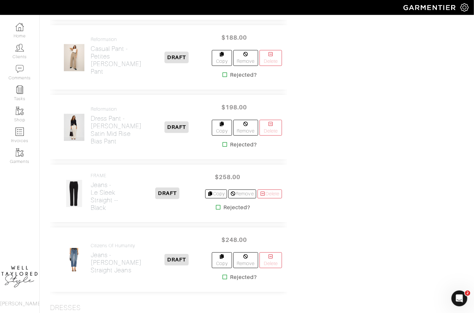
scroll to position [598, 0]
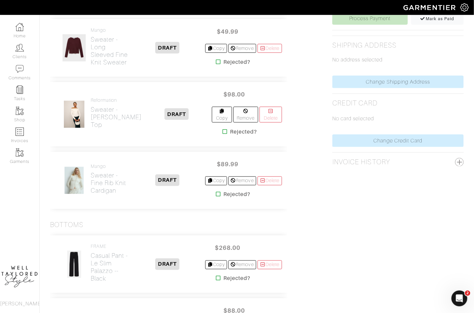
scroll to position [331, 0]
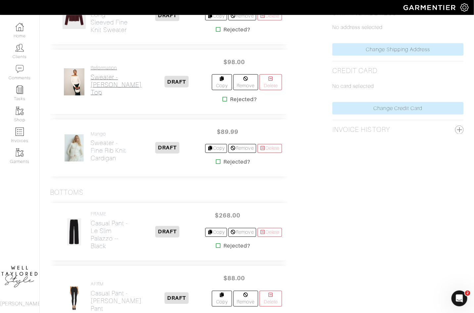
click at [106, 85] on h2 "Sweater - Elio Knit Top" at bounding box center [116, 84] width 51 height 23
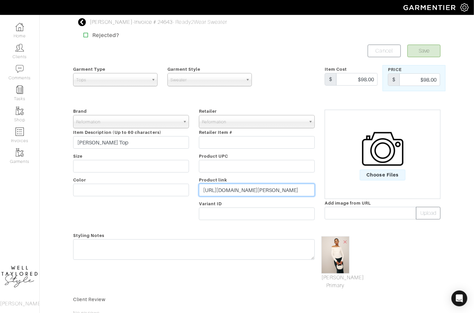
click at [236, 188] on input "https://www.thereformation.com/products/elio-knit-top/1314353.html" at bounding box center [257, 190] width 116 height 13
paste input "go.shopmy.us/p-25947546"
type input "https://go.shopmy.us/p-25947546"
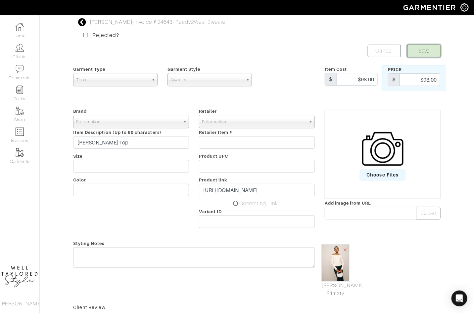
click at [423, 53] on button "Save" at bounding box center [423, 51] width 33 height 13
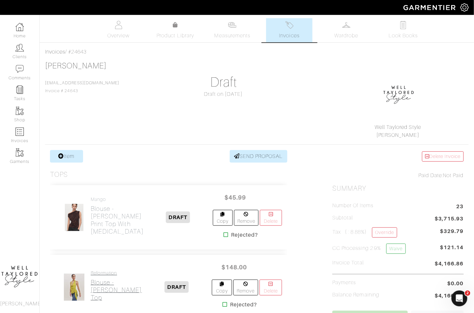
click at [96, 279] on h2 "Blouse - [PERSON_NAME] Top" at bounding box center [116, 290] width 51 height 23
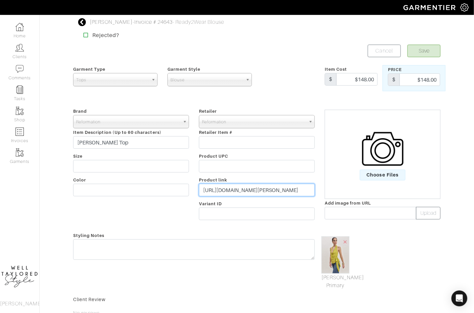
click at [219, 193] on input "[URL][DOMAIN_NAME][PERSON_NAME]" at bounding box center [257, 190] width 116 height 13
paste input "[DOMAIN_NAME][URL]"
type input "[URL][DOMAIN_NAME]"
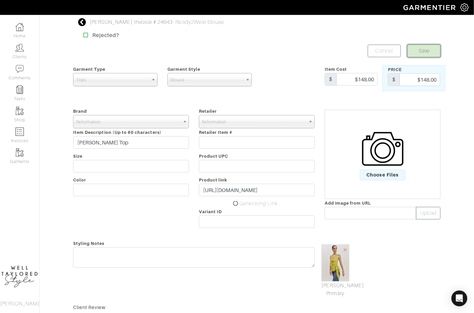
click at [428, 48] on button "Save" at bounding box center [423, 51] width 33 height 13
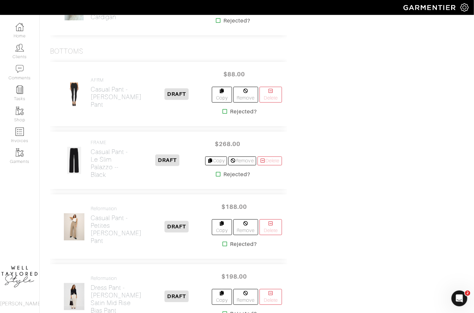
scroll to position [409, 0]
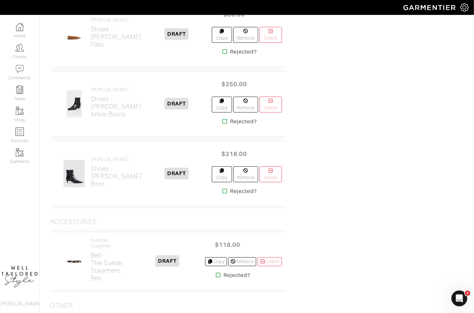
scroll to position [1540, 0]
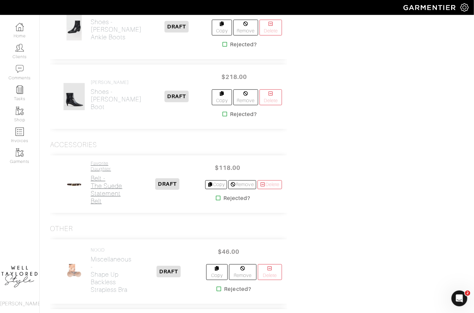
click at [102, 175] on h2 "Belt - The Suede Statement Belt" at bounding box center [110, 190] width 39 height 30
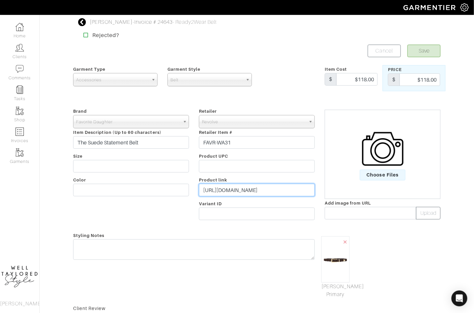
click at [237, 194] on input "https://www.revolve.com/the-suede-statement-belt/dp/FAVR-WA31/?d=Womens&source=…" at bounding box center [257, 190] width 116 height 13
paste input "rvlv.me/u6io82"
type input "https://rvlv.me/u6io82"
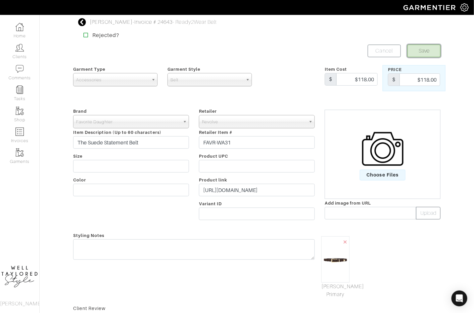
click at [423, 47] on button "Save" at bounding box center [423, 51] width 33 height 13
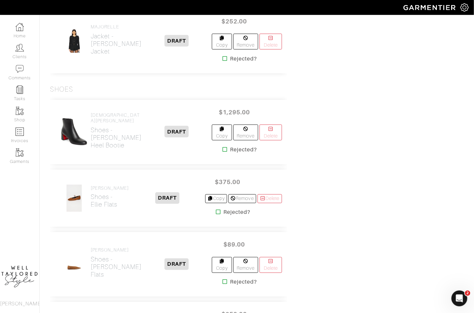
scroll to position [1232, 0]
click at [99, 127] on h2 "Shoes - Jane Block Heel Bootie" at bounding box center [116, 138] width 51 height 23
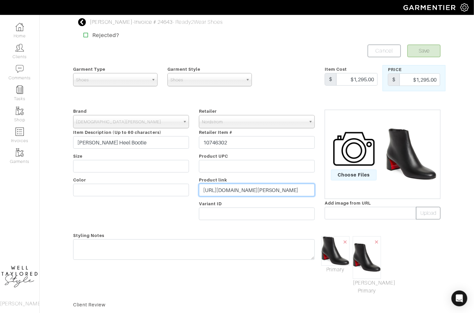
click at [248, 189] on input "https://www.nordstrom.com/s/jane-block-heel-bootie-women/8263286?color=BLACK&si…" at bounding box center [257, 190] width 116 height 13
paste input "go.shopmy.us/p-25948140"
type input "https://go.shopmy.us/p-25948140"
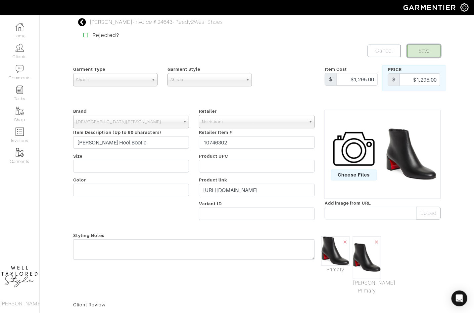
click at [428, 50] on button "Save" at bounding box center [423, 51] width 33 height 13
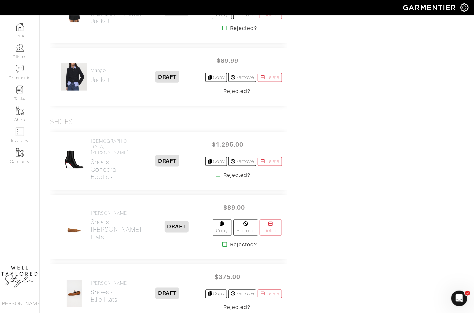
scroll to position [1200, 0]
click at [96, 158] on h2 "Shoes - Condora Booties" at bounding box center [110, 169] width 39 height 23
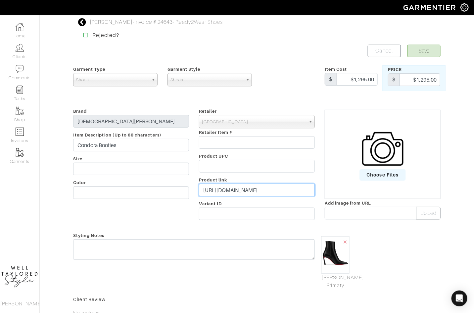
click at [226, 192] on input "[URL][DOMAIN_NAME]" at bounding box center [257, 190] width 116 height 13
paste input "[DOMAIN_NAME][URL]"
type input "[URL][DOMAIN_NAME]"
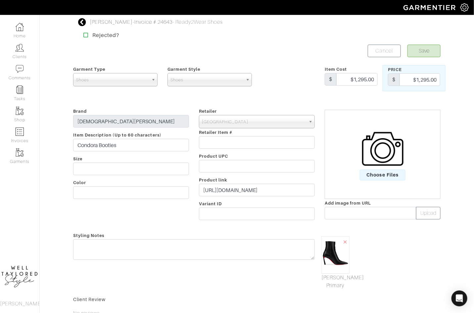
click at [331, 280] on div "× Mark As Primary" at bounding box center [335, 263] width 31 height 53
click at [336, 293] on form "Save Cancel Garment Type Tops Bottoms Dresses Jumpsuits Suiting Outerwear Shoes…" at bounding box center [256, 218] width 367 height 347
click at [337, 282] on link "[PERSON_NAME] Primary" at bounding box center [335, 282] width 28 height 16
click at [429, 51] on button "Save" at bounding box center [423, 51] width 33 height 13
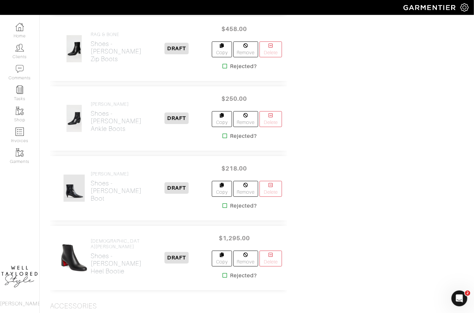
scroll to position [1555, 0]
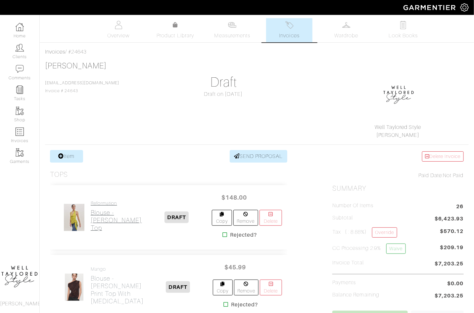
click at [101, 213] on h2 "Blouse - [PERSON_NAME] Top" at bounding box center [116, 220] width 51 height 23
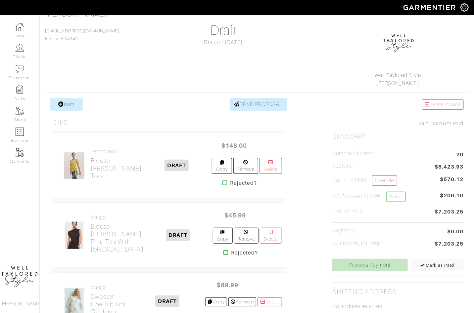
scroll to position [52, 0]
click at [100, 223] on h2 "Blouse - [PERSON_NAME] Print Top With [MEDICAL_DATA]" at bounding box center [117, 238] width 53 height 30
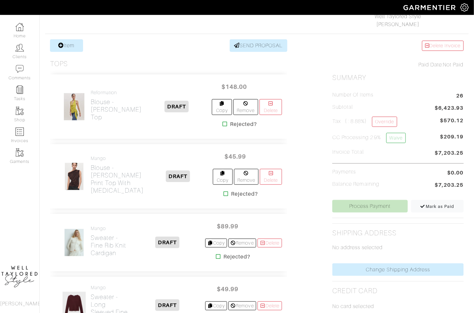
scroll to position [113, 0]
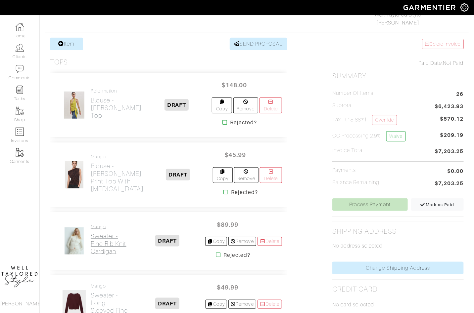
click at [99, 224] on link "Mango Sweater - Fine Rib Knit Cardigan" at bounding box center [110, 239] width 39 height 31
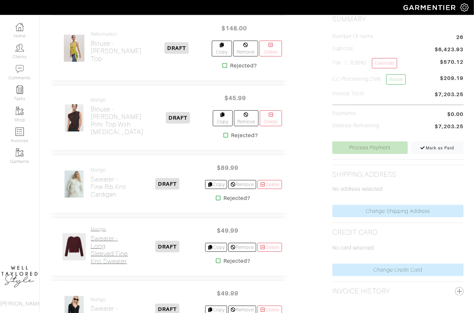
click at [95, 236] on h2 "Sweater - Long Sleeved Fine Knit Sweater" at bounding box center [110, 250] width 39 height 30
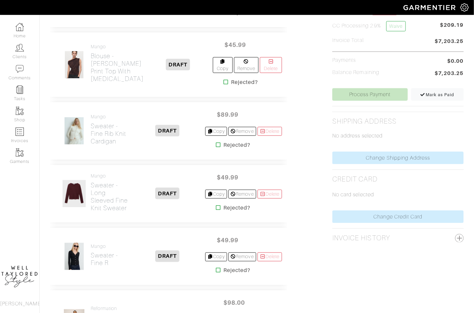
scroll to position [224, 0]
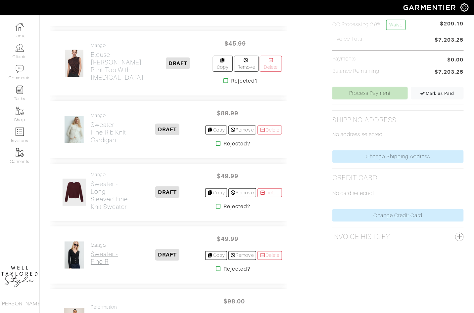
click at [95, 251] on h2 "Sweater - Fine R" at bounding box center [104, 258] width 27 height 15
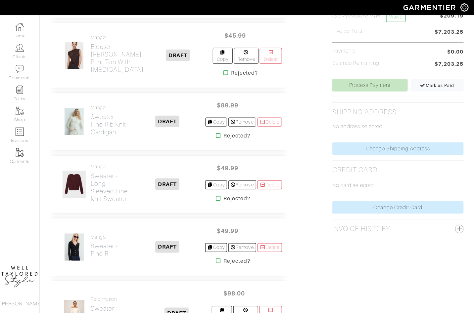
scroll to position [297, 0]
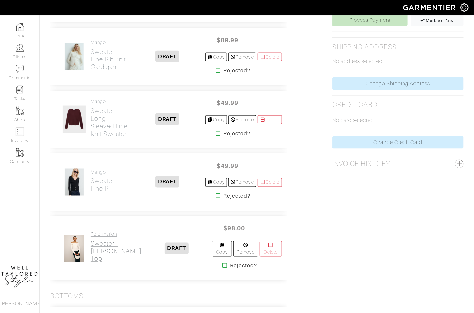
click at [96, 240] on h2 "Sweater - [PERSON_NAME] Knit Top" at bounding box center [116, 251] width 51 height 23
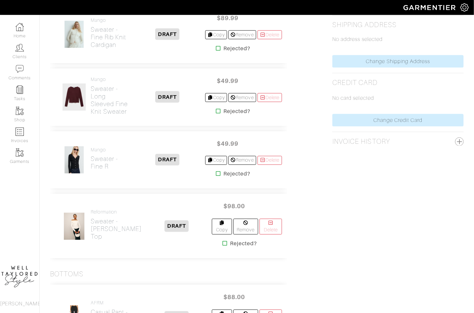
scroll to position [363, 0]
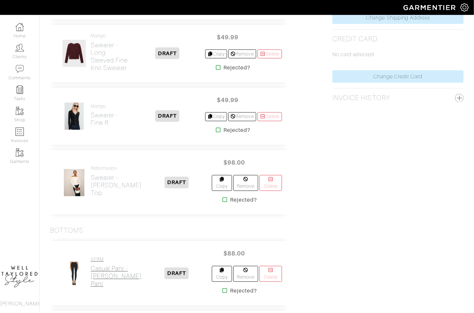
click at [98, 265] on h2 "Casual Pant - [PERSON_NAME] Pant" at bounding box center [116, 276] width 51 height 23
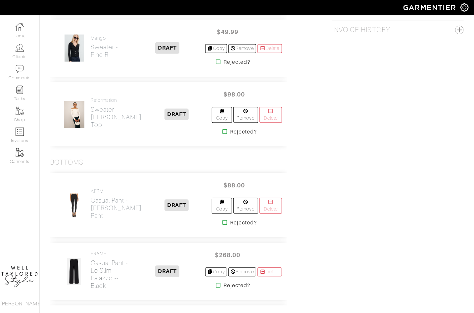
click at [98, 260] on h2 "Casual Pant - Le Slim Palazzo -- Black" at bounding box center [110, 275] width 39 height 30
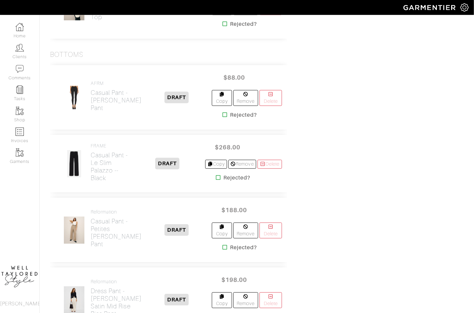
scroll to position [543, 0]
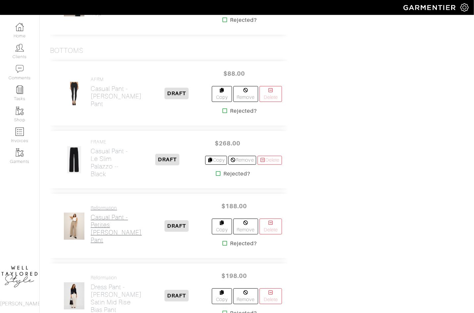
click at [98, 214] on h2 "Casual Pant - Petites [PERSON_NAME] Pant" at bounding box center [116, 229] width 51 height 30
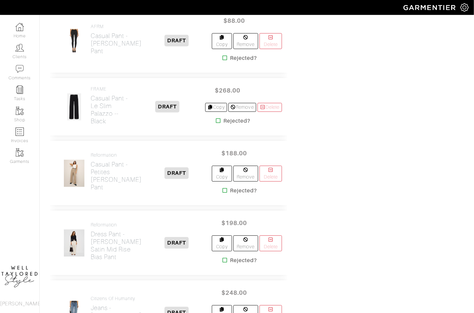
scroll to position [606, 0]
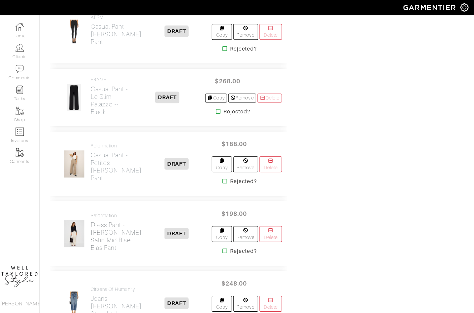
click at [98, 221] on h2 "Dress Pant - [PERSON_NAME] Satin Mid Rise Bias Pant" at bounding box center [116, 236] width 51 height 30
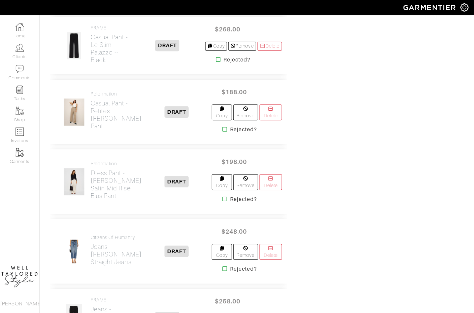
scroll to position [667, 0]
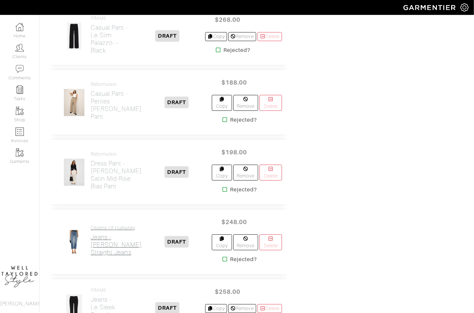
click at [97, 234] on h2 "Jeans - [PERSON_NAME] Straight Jeans" at bounding box center [116, 245] width 51 height 23
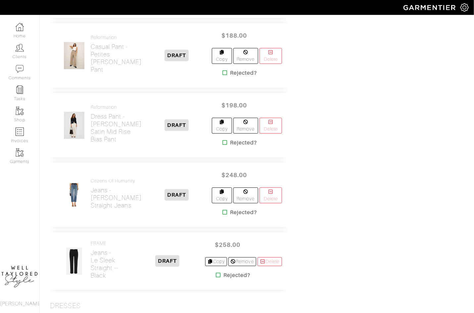
scroll to position [719, 0]
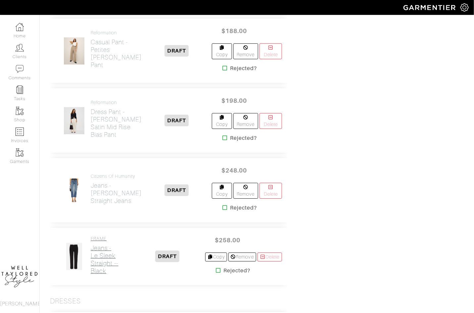
click at [97, 245] on h2 "Jeans - Le Sleek Straight -- Black" at bounding box center [110, 260] width 39 height 30
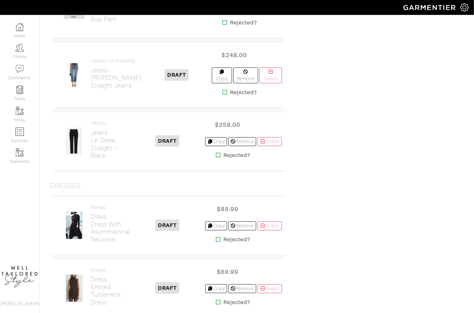
scroll to position [835, 0]
click at [99, 212] on h2 "Dress - Dress with Asymmetrical Neckline" at bounding box center [110, 227] width 39 height 30
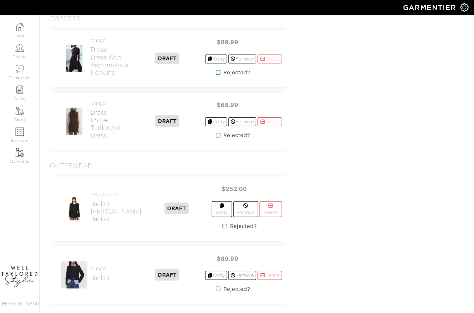
scroll to position [1002, 0]
click at [99, 200] on h2 "Jacket - Gabrielle Tweed Jacket" at bounding box center [116, 211] width 51 height 23
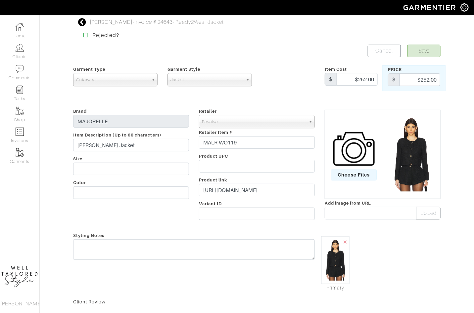
click at [116, 216] on div "Brand MAJORELLE Item Description (Up to 60 characters) Gabrielle Tweed Jacket S…" at bounding box center [131, 165] width 126 height 116
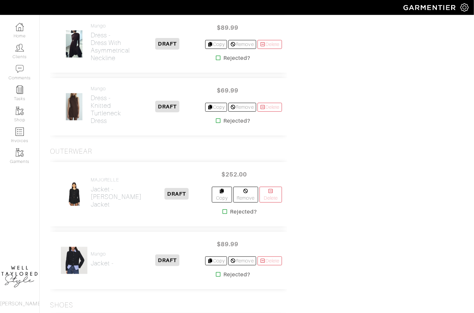
scroll to position [1062, 0]
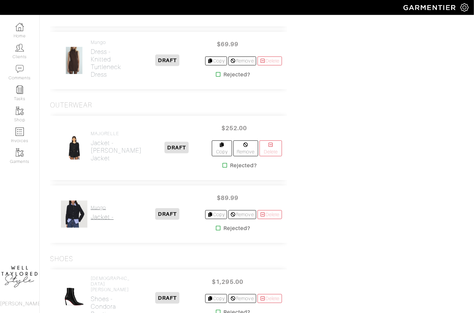
click at [97, 205] on link "Mango Jacket -" at bounding box center [102, 213] width 23 height 16
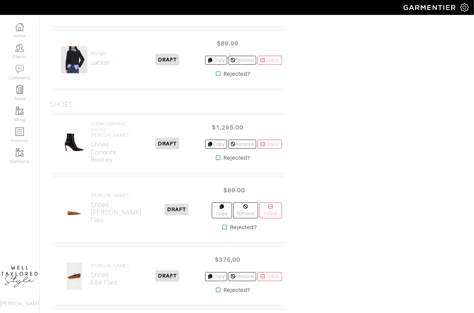
scroll to position [1296, 0]
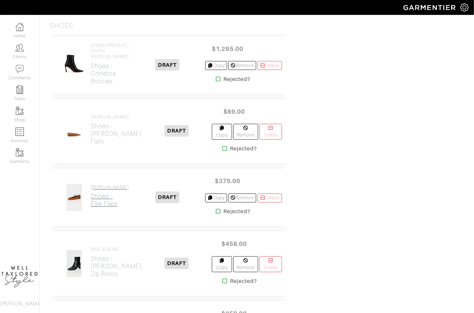
click at [100, 193] on h2 "Shoes - Ellie Flats" at bounding box center [110, 200] width 38 height 15
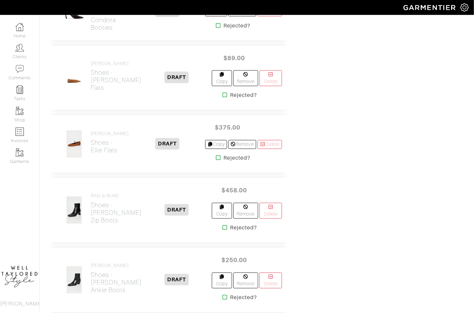
scroll to position [1350, 0]
click at [101, 271] on h2 "Shoes - Holly Ankle Boots" at bounding box center [116, 282] width 51 height 23
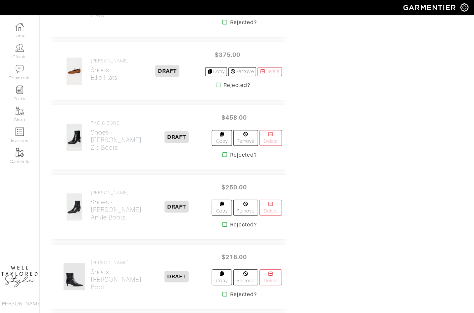
scroll to position [1430, 0]
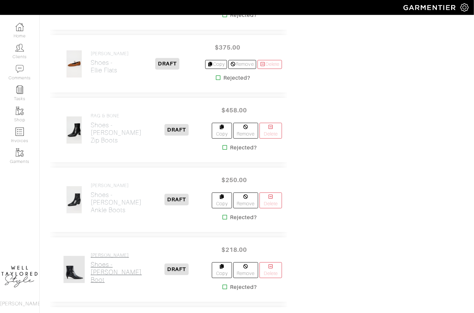
click at [98, 261] on h2 "Shoes - Emilie Ankle Boot" at bounding box center [116, 272] width 51 height 23
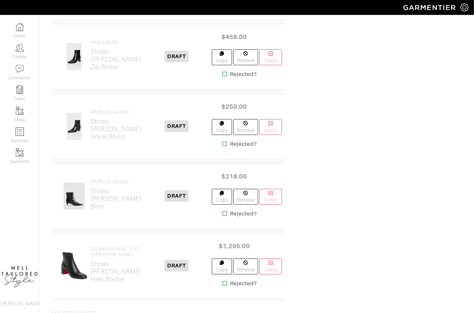
scroll to position [1594, 0]
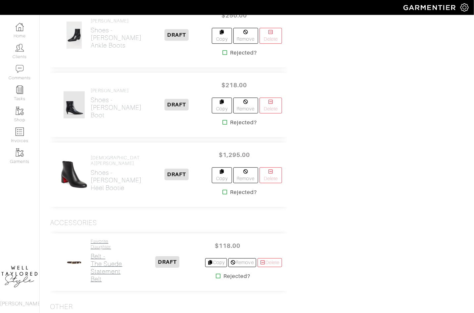
click at [100, 253] on h2 "Belt - The Suede Statement Belt" at bounding box center [110, 268] width 39 height 30
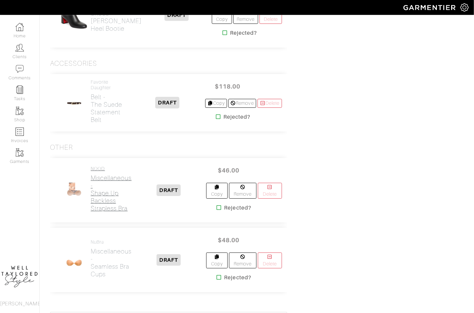
scroll to position [1755, 0]
click at [102, 174] on h2 "Miscellaneous - Shape Up Backless Strapless Bra" at bounding box center [111, 193] width 41 height 38
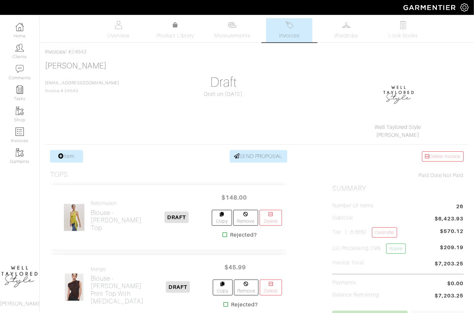
scroll to position [1755, 0]
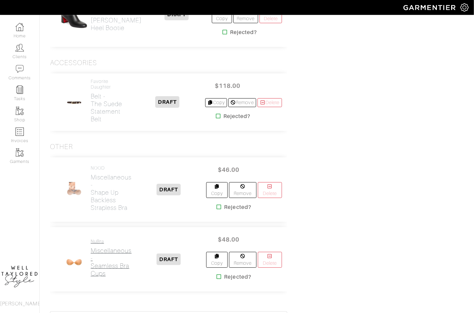
click at [94, 247] on h2 "Miscellaneous - Seamless Bra Cups" at bounding box center [111, 262] width 41 height 30
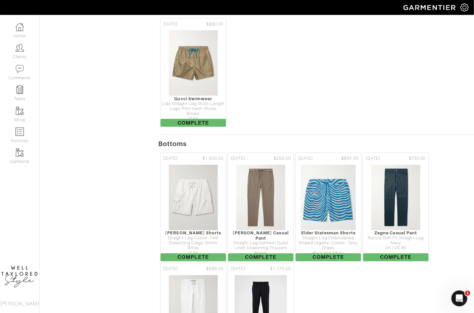
scroll to position [445, 0]
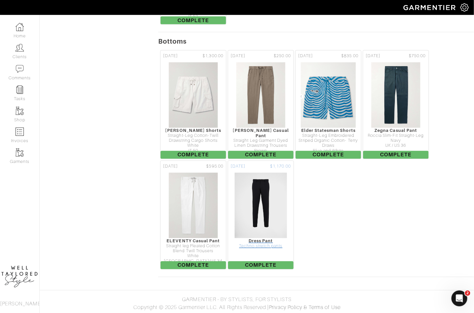
click at [241, 210] on img at bounding box center [260, 206] width 53 height 66
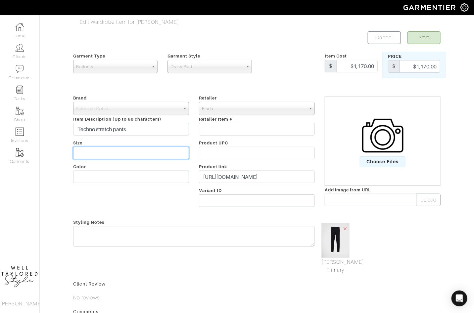
click at [104, 155] on input "text" at bounding box center [131, 153] width 116 height 13
type input "50"
click at [60, 178] on div "Edit Wardrobe Item for [PERSON_NAME] Save Cancel Garment Type Tops Bottoms Spor…" at bounding box center [237, 199] width 474 height 362
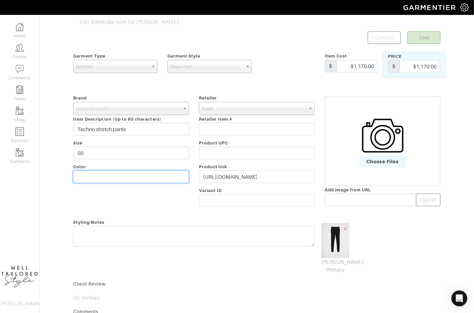
click at [99, 176] on input "text" at bounding box center [131, 177] width 116 height 13
type input "Black"
click at [150, 108] on span "Select an Option" at bounding box center [128, 108] width 104 height 13
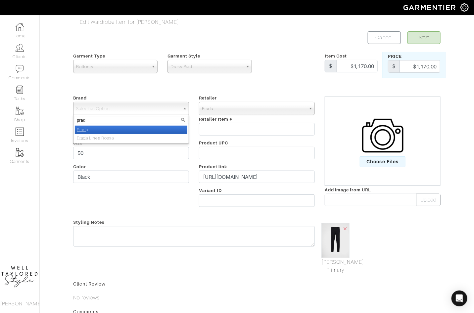
type input "prad"
click at [128, 126] on li "Prad a" at bounding box center [131, 130] width 113 height 8
select select "Prada"
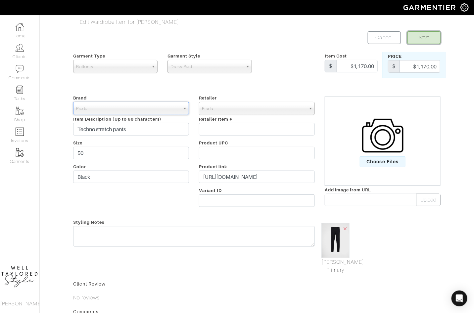
click at [422, 39] on button "Save" at bounding box center [423, 37] width 33 height 13
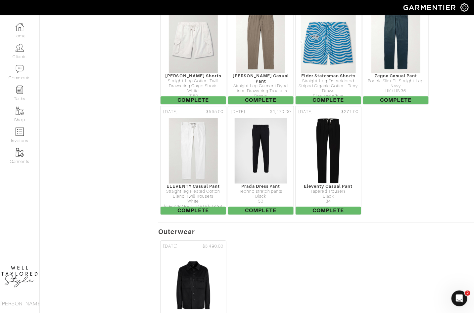
scroll to position [580, 0]
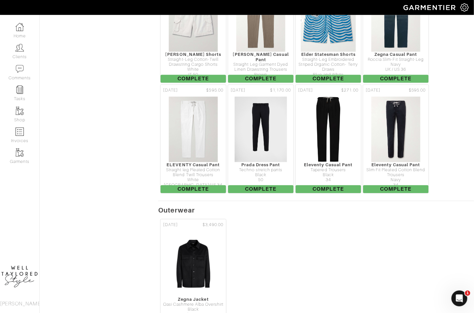
scroll to position [580, 0]
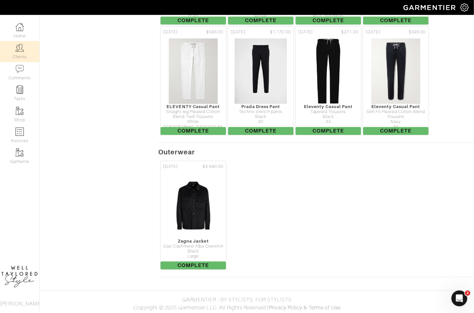
click at [18, 50] on img at bounding box center [20, 48] width 8 height 8
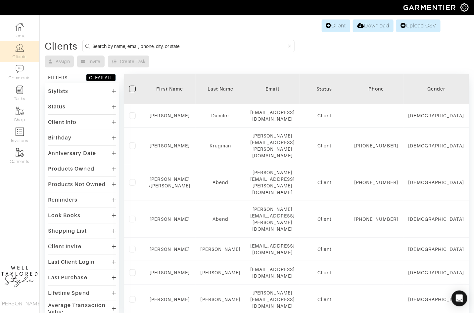
click at [218, 42] on input at bounding box center [189, 46] width 194 height 8
type input "anniel"
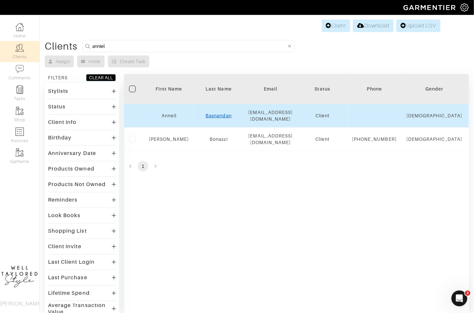
click at [220, 114] on link "Basnandan" at bounding box center [219, 115] width 26 height 5
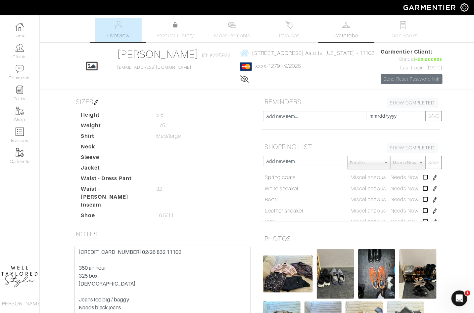
click at [340, 36] on span "Wardrobe" at bounding box center [346, 36] width 24 height 8
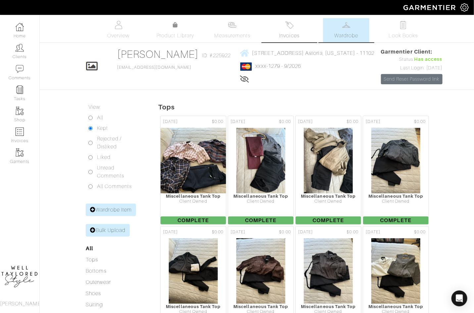
click at [303, 31] on link "Invoices" at bounding box center [289, 30] width 46 height 24
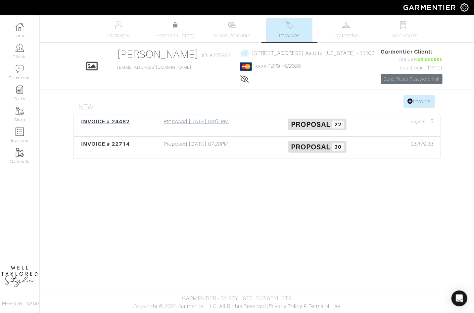
click at [207, 122] on div "Proposed [DATE] 03:51PM" at bounding box center [196, 125] width 121 height 15
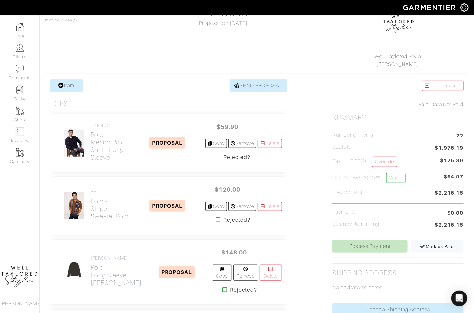
scroll to position [1176, 0]
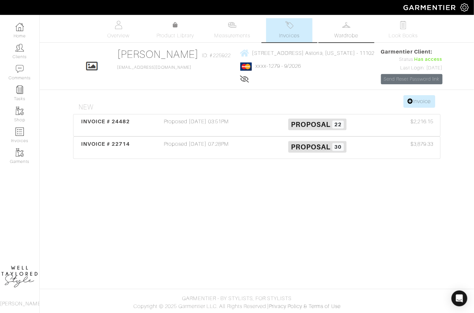
click at [331, 34] on link "Wardrobe" at bounding box center [346, 30] width 46 height 24
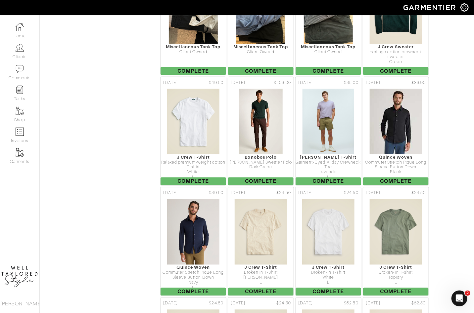
scroll to position [1772, 0]
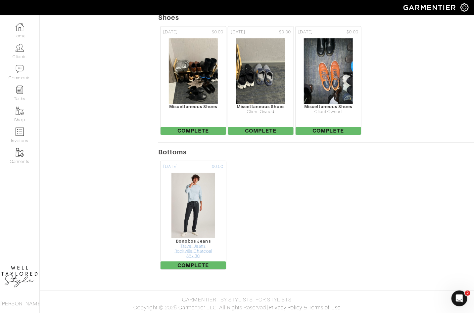
click at [189, 196] on img at bounding box center [193, 206] width 44 height 66
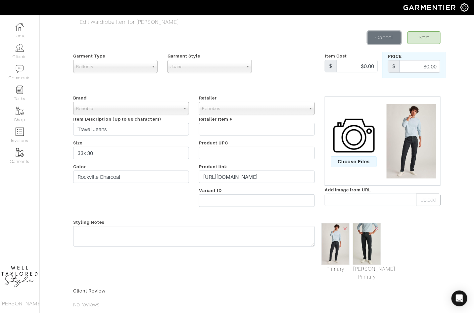
click at [377, 34] on link "Cancel" at bounding box center [384, 37] width 33 height 13
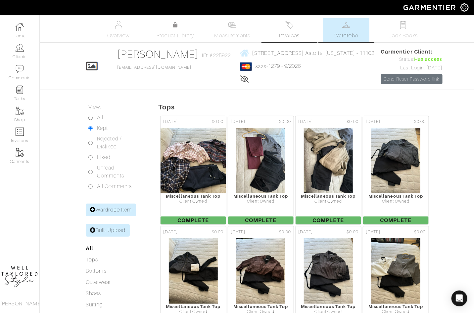
click at [283, 30] on link "Invoices" at bounding box center [289, 30] width 46 height 24
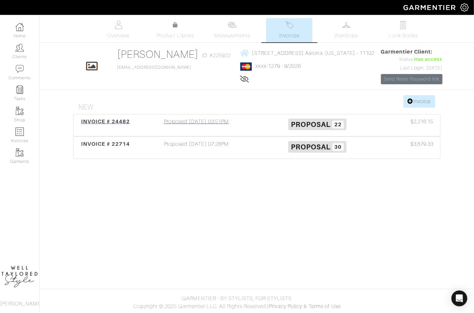
click at [213, 118] on div "Proposed 09/09/25 03:51PM" at bounding box center [196, 125] width 121 height 15
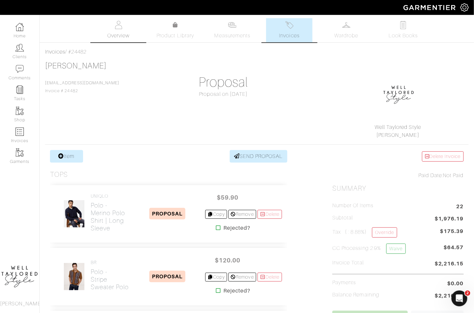
click at [111, 31] on link "Overview" at bounding box center [118, 30] width 46 height 24
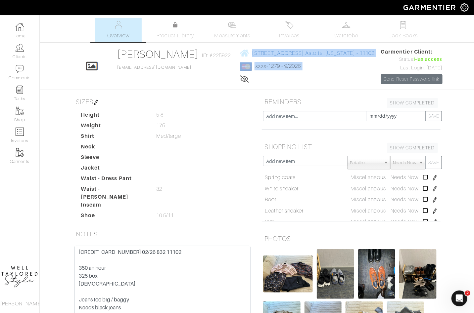
drag, startPoint x: 382, startPoint y: 52, endPoint x: 245, endPoint y: 50, distance: 136.4
click at [245, 50] on div "Click To Edit Anneil Basnandan ID: #225922 Anneil@ymail.com 30-57 Crescent St, …" at bounding box center [256, 66] width 377 height 36
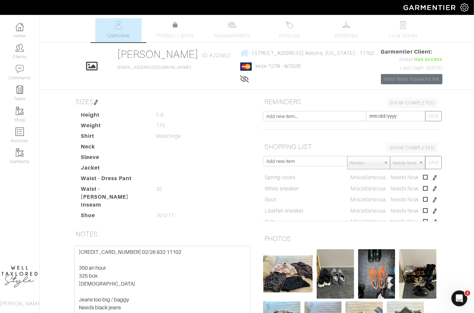
click at [337, 69] on span "xxxx-1279 - 9/2026" at bounding box center [307, 66] width 134 height 8
drag, startPoint x: 248, startPoint y: 46, endPoint x: 380, endPoint y: 52, distance: 131.8
copy link "30-57 Crescent St, Apt 2B Astoria, New York - 11102"
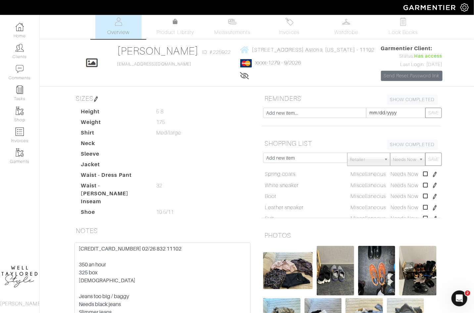
scroll to position [27, 0]
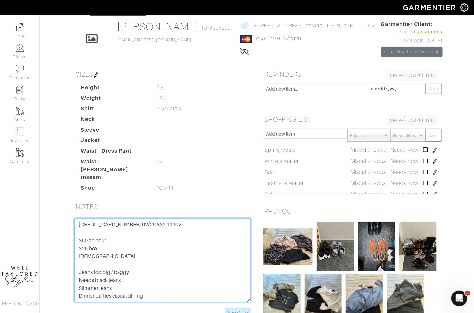
drag, startPoint x: 78, startPoint y: 220, endPoint x: 132, endPoint y: 218, distance: 53.7
click at [132, 219] on textarea "5424 1815 5050 1279 02/26 832 11102 350 an hour 325 box 46 years old Jeans too …" at bounding box center [162, 261] width 176 height 84
click at [151, 219] on textarea "5424 1815 5050 1279 02/26 832 11102 350 an hour 325 box 46 years old Jeans too …" at bounding box center [162, 261] width 176 height 84
click at [193, 224] on textarea "5424 1815 5050 1279 02/26 832 11102 350 an hour 325 box 46 years old Jeans too …" at bounding box center [162, 261] width 176 height 84
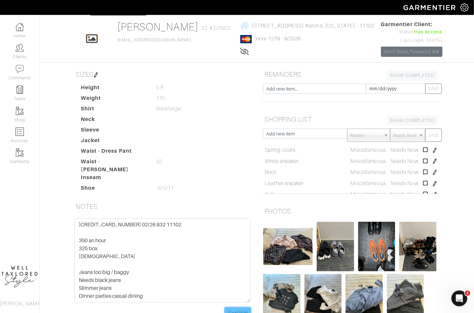
click at [241, 308] on input "Save Note" at bounding box center [237, 313] width 25 height 10
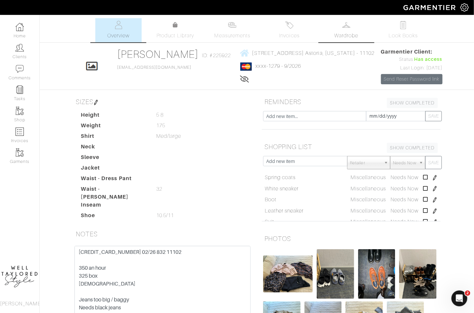
click at [333, 34] on link "Wardrobe" at bounding box center [346, 30] width 46 height 24
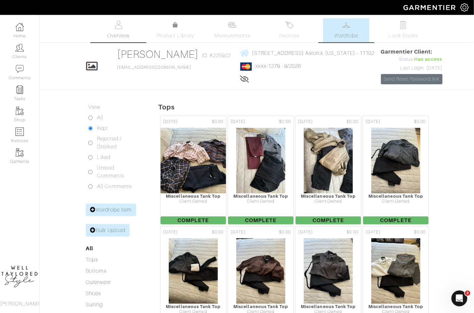
click at [127, 35] on span "Overview" at bounding box center [118, 36] width 22 height 8
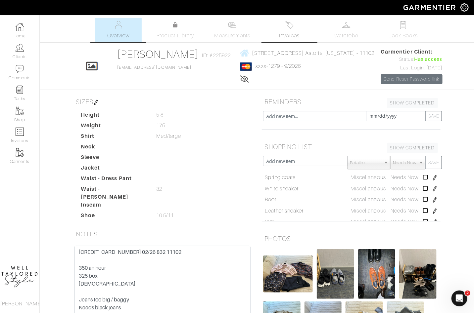
click at [298, 30] on link "Invoices" at bounding box center [289, 30] width 46 height 24
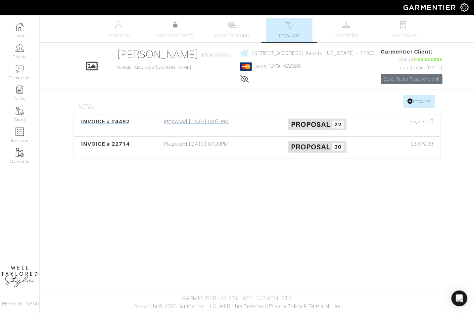
click at [219, 122] on div "Proposed 09/09/25 03:51PM" at bounding box center [196, 125] width 121 height 15
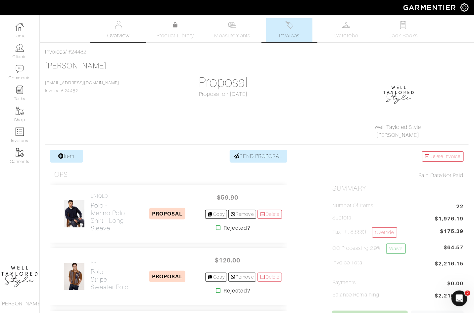
click at [121, 32] on span "Overview" at bounding box center [118, 36] width 22 height 8
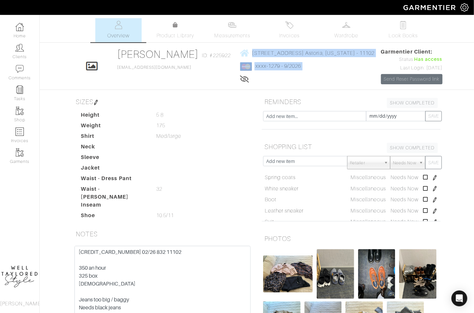
drag, startPoint x: 305, startPoint y: 50, endPoint x: 251, endPoint y: 48, distance: 54.3
click at [250, 48] on div "Click To Edit Anneil Basnandan ID: #225922 Anneil@ymail.com 30-57 Crescent St, …" at bounding box center [256, 66] width 377 height 36
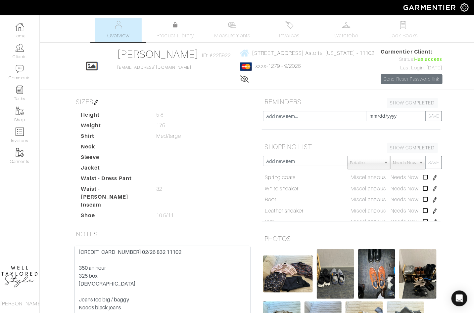
drag, startPoint x: 295, startPoint y: 53, endPoint x: 378, endPoint y: 53, distance: 83.1
click at [378, 53] on div "Click To Edit Anneil Basnandan ID: #225922 Anneil@ymail.com 30-57 Crescent St, …" at bounding box center [256, 66] width 377 height 36
copy link "30-57 Crescent St, Apt 2B Astoria, New York - 11102"
click at [120, 248] on textarea "5424 1815 5050 1279 02/26 832 11102 350 an hour 325 box 46 years old Jeans too …" at bounding box center [162, 288] width 176 height 84
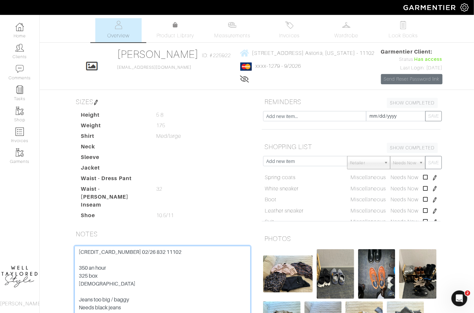
click at [120, 248] on textarea "5424 1815 5050 1279 02/26 832 11102 350 an hour 325 box 46 years old Jeans too …" at bounding box center [162, 288] width 176 height 84
click at [141, 246] on textarea "5424 1815 5050 1279 02/26 832 11102 350 an hour 325 box 46 years old Jeans too …" at bounding box center [162, 288] width 176 height 84
click at [285, 29] on img at bounding box center [289, 25] width 8 height 8
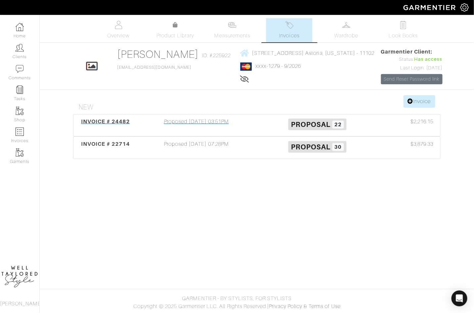
click at [199, 119] on div "Proposed 09/09/25 03:51PM" at bounding box center [196, 125] width 121 height 15
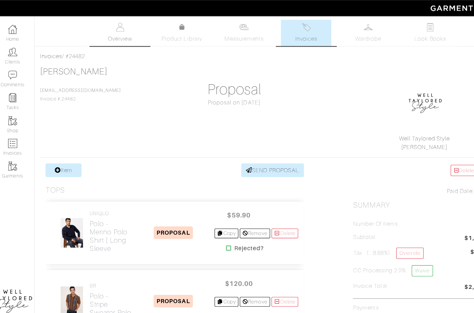
click at [128, 32] on span "Overview" at bounding box center [118, 36] width 22 height 8
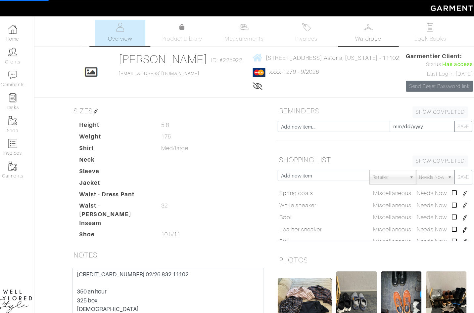
click at [343, 27] on img at bounding box center [346, 25] width 8 height 8
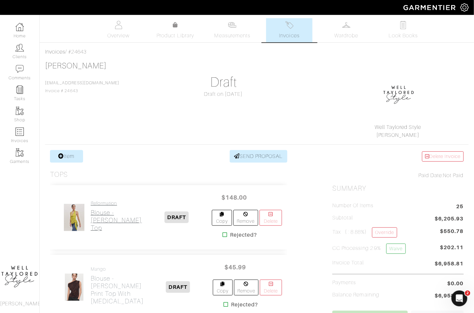
click at [96, 211] on h2 "Blouse - [PERSON_NAME] Top" at bounding box center [116, 220] width 51 height 23
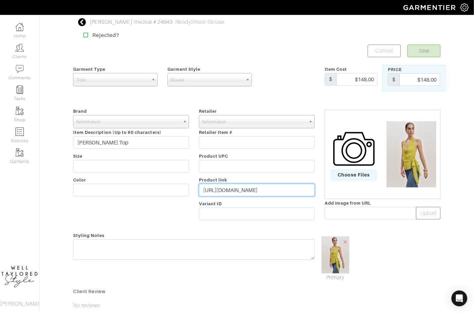
click at [226, 186] on input "https://go.shopmy.us/p-25947611" at bounding box center [257, 190] width 116 height 13
click at [358, 170] on span "Choose Files" at bounding box center [354, 175] width 46 height 11
click at [0, 0] on input "Choose Files" at bounding box center [0, 0] width 0 height 0
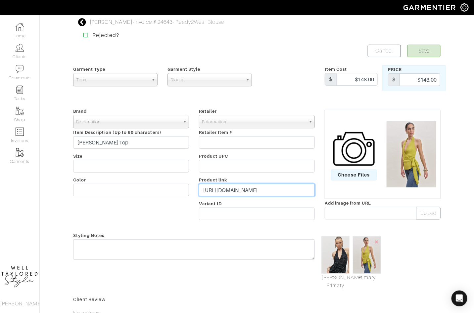
click at [230, 184] on input "https://go.shopmy.us/p-25947611" at bounding box center [257, 190] width 116 height 13
click at [235, 190] on input "https://go.shopmy.us/p-25947611" at bounding box center [257, 190] width 116 height 13
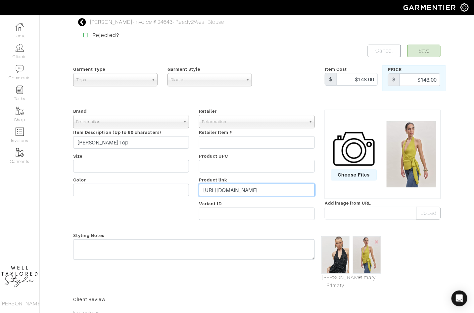
click at [235, 190] on input "https://go.shopmy.us/p-25947611" at bounding box center [257, 190] width 116 height 13
paste input "54296"
type input "https://go.shopmy.us/p-25954296"
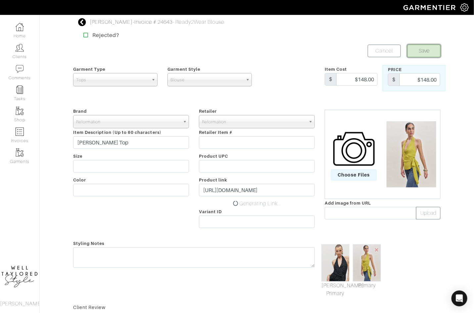
click at [420, 51] on button "Save" at bounding box center [423, 51] width 33 height 13
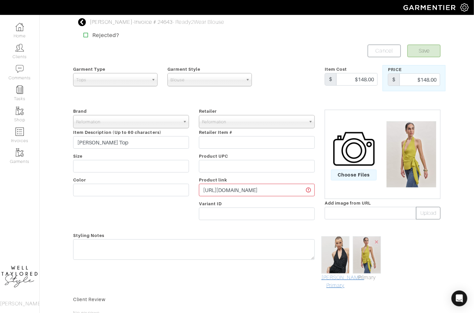
click at [330, 285] on link "Mark As Primary" at bounding box center [335, 282] width 28 height 16
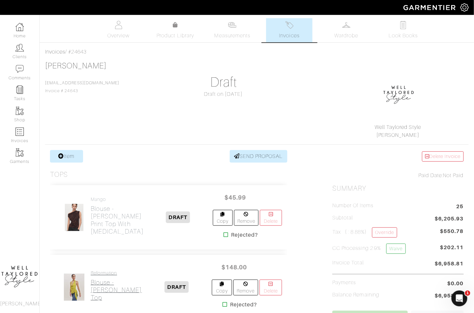
click at [101, 284] on h2 "Blouse - [PERSON_NAME] Top" at bounding box center [116, 290] width 51 height 23
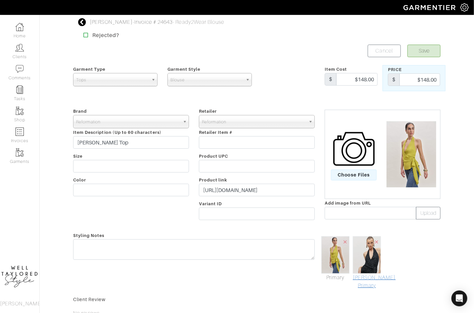
click at [367, 278] on link "[PERSON_NAME] Primary" at bounding box center [367, 282] width 28 height 16
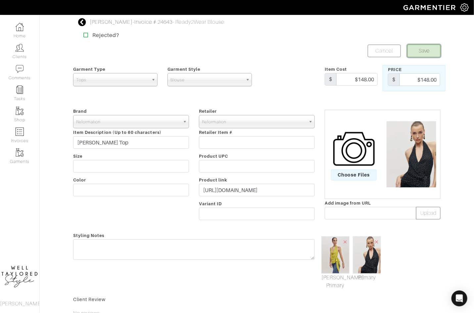
click at [430, 49] on button "Save" at bounding box center [423, 51] width 33 height 13
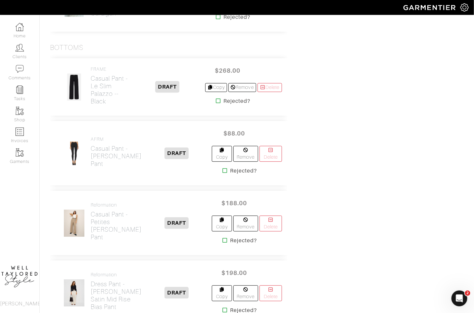
scroll to position [548, 0]
